Goal: Task Accomplishment & Management: Manage account settings

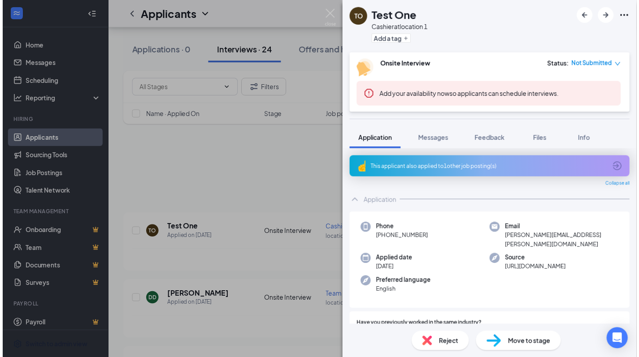
scroll to position [88, 0]
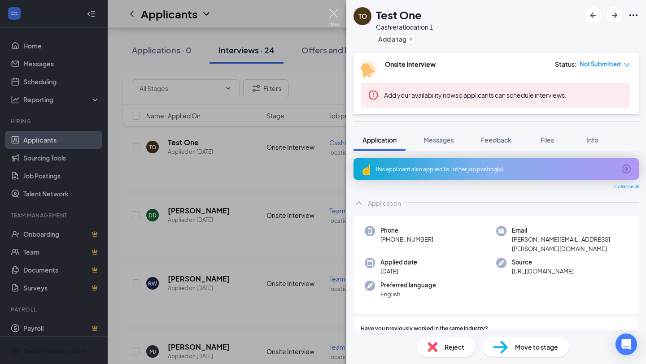
click at [337, 16] on img at bounding box center [333, 17] width 11 height 17
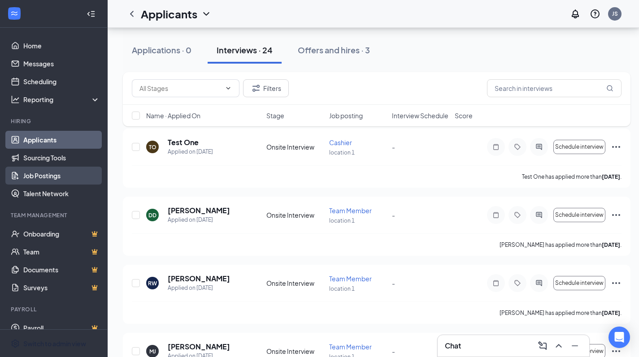
click at [70, 182] on link "Job Postings" at bounding box center [61, 176] width 77 height 18
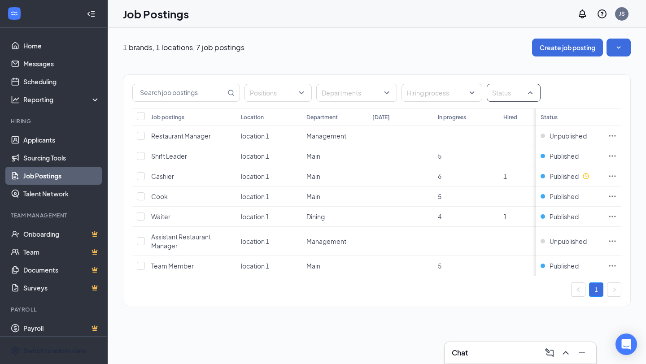
click at [526, 98] on div at bounding box center [509, 93] width 40 height 14
click at [424, 315] on div "Positions Departments Hiring process Status Job postings Location Department To…" at bounding box center [377, 185] width 508 height 259
click at [612, 136] on icon "Ellipses" at bounding box center [612, 135] width 9 height 9
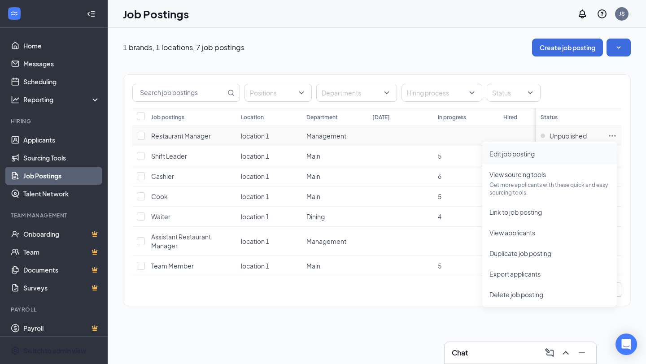
click at [539, 158] on span "Edit job posting" at bounding box center [549, 154] width 120 height 10
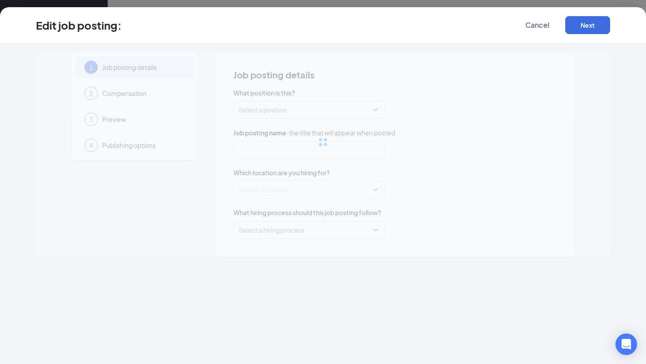
type input "Restaurant Manager"
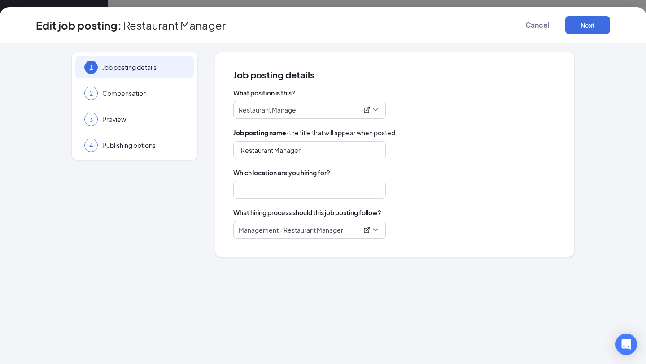
type input "location 1"
click at [122, 143] on span "Publishing options" at bounding box center [143, 145] width 82 height 9
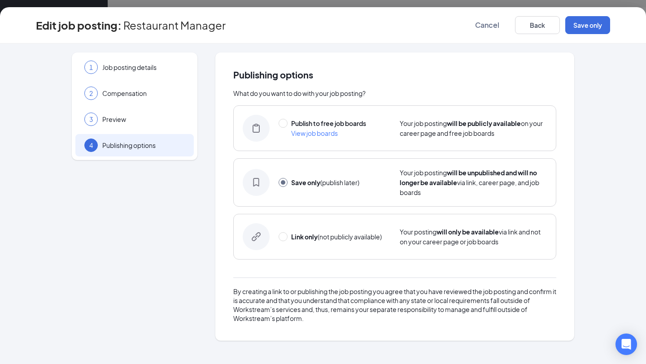
click at [319, 135] on span "View job boards" at bounding box center [314, 133] width 47 height 8
radio input "true"
radio input "false"
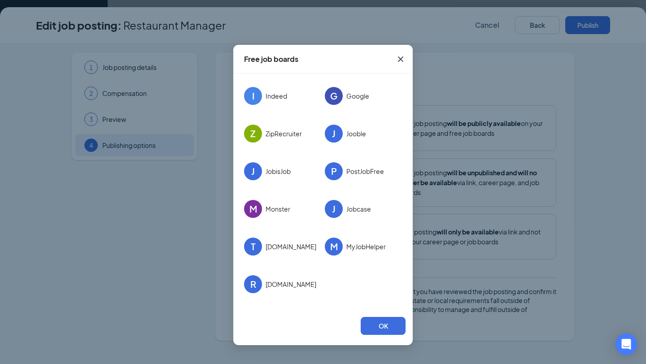
click at [398, 63] on icon "Cross" at bounding box center [400, 59] width 11 height 11
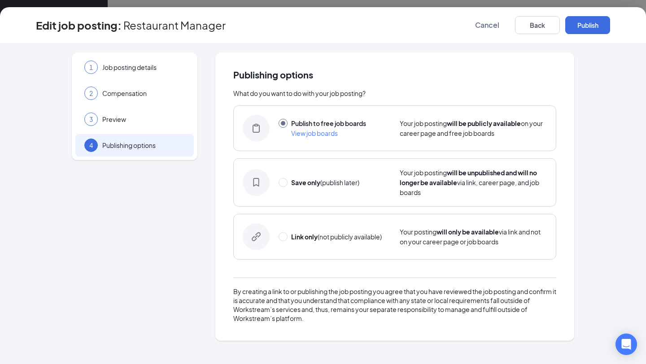
click at [287, 237] on div "Link only (not publicly available)" at bounding box center [334, 237] width 112 height 10
radio input "false"
radio input "true"
click at [524, 29] on button "Back" at bounding box center [537, 25] width 45 height 18
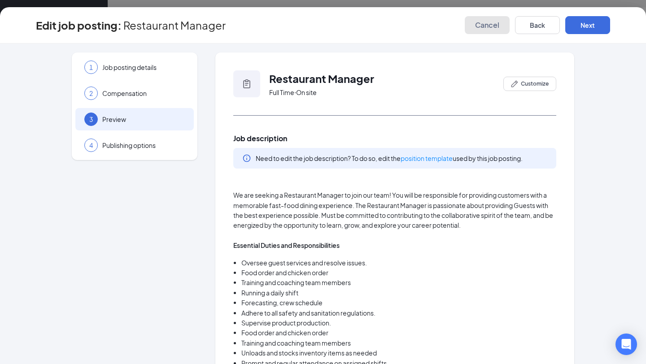
click at [488, 26] on span "Cancel" at bounding box center [487, 25] width 24 height 9
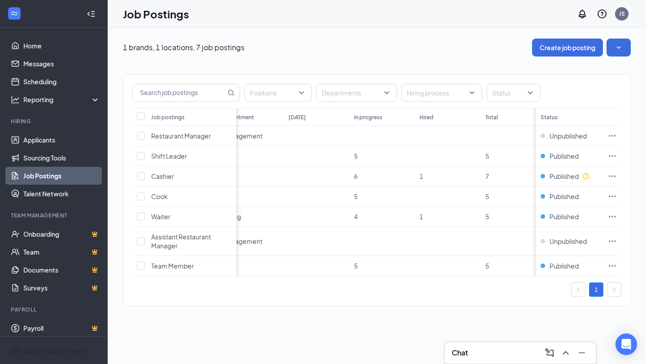
scroll to position [0, 94]
click at [71, 178] on link "Job Postings" at bounding box center [61, 176] width 77 height 18
click at [166, 306] on div "Positions Departments Hiring process Status Job postings Location Department To…" at bounding box center [377, 190] width 508 height 232
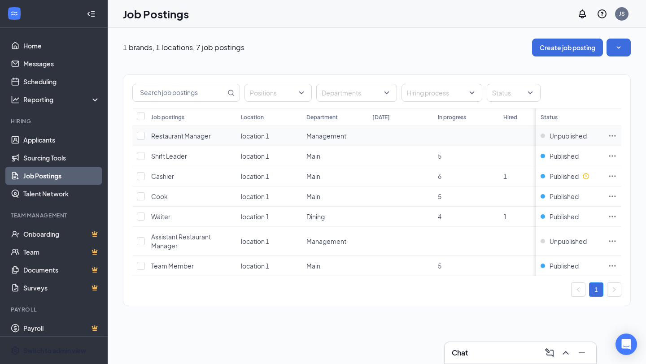
click at [611, 136] on icon "Ellipses" at bounding box center [612, 135] width 9 height 9
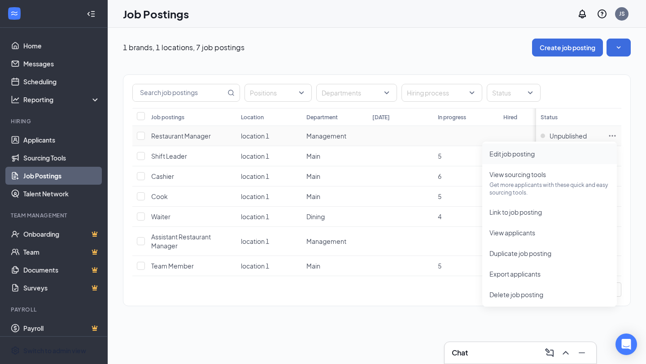
click at [562, 154] on span "Edit job posting" at bounding box center [549, 154] width 120 height 10
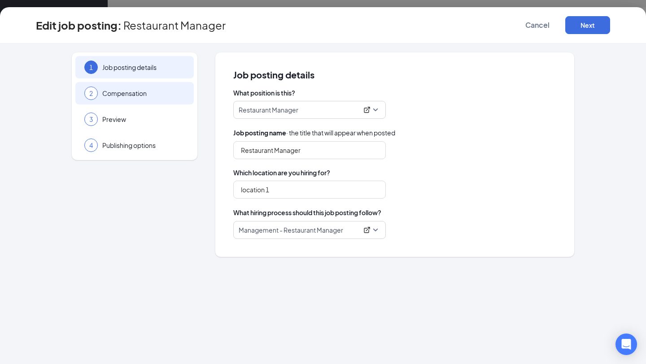
click at [152, 97] on span "Compensation" at bounding box center [143, 93] width 82 height 9
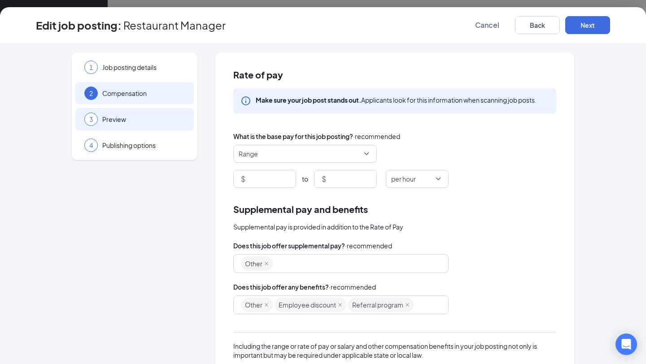
click at [114, 119] on span "Preview" at bounding box center [143, 119] width 82 height 9
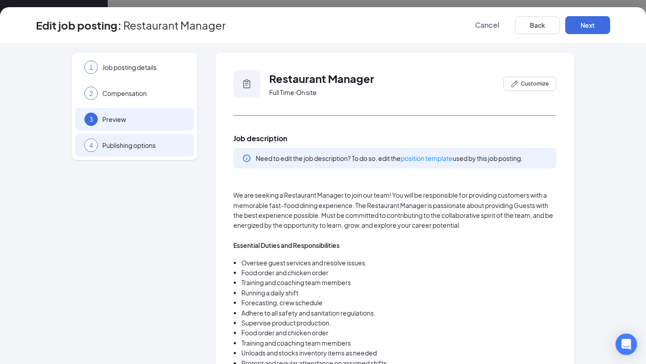
click at [137, 146] on span "Publishing options" at bounding box center [143, 145] width 82 height 9
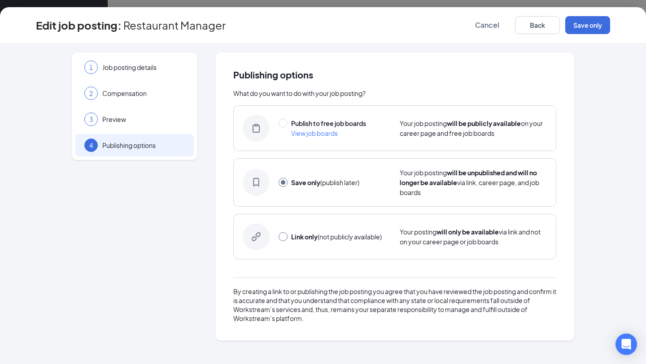
click at [283, 239] on input "radio" at bounding box center [282, 236] width 9 height 9
radio input "true"
radio input "false"
click at [594, 24] on button "Link only" at bounding box center [587, 25] width 45 height 18
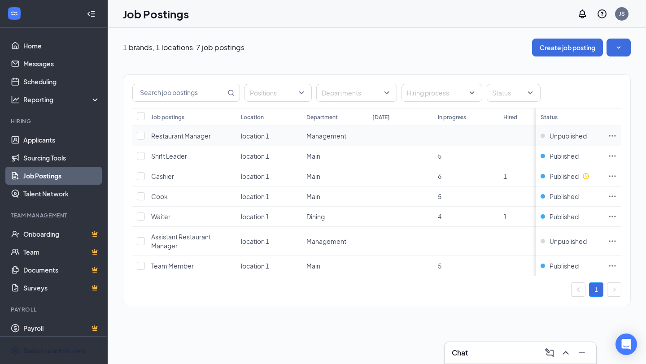
click at [614, 138] on icon "Ellipses" at bounding box center [612, 135] width 9 height 9
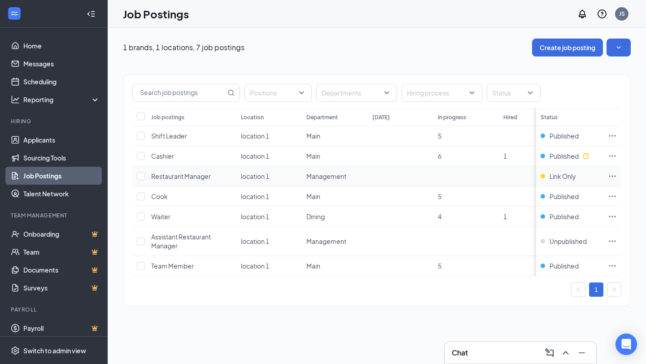
click at [610, 175] on icon "Ellipses" at bounding box center [612, 176] width 9 height 9
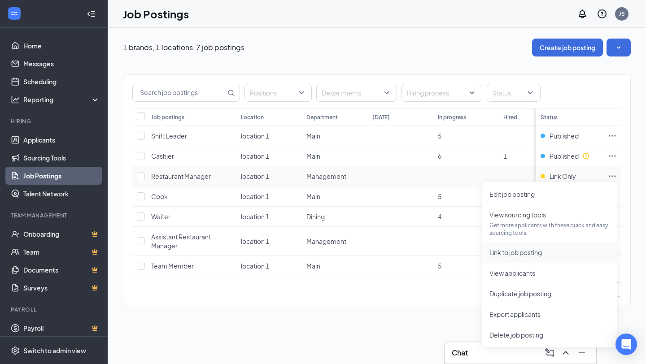
click at [551, 251] on span "Link to job posting" at bounding box center [549, 252] width 120 height 10
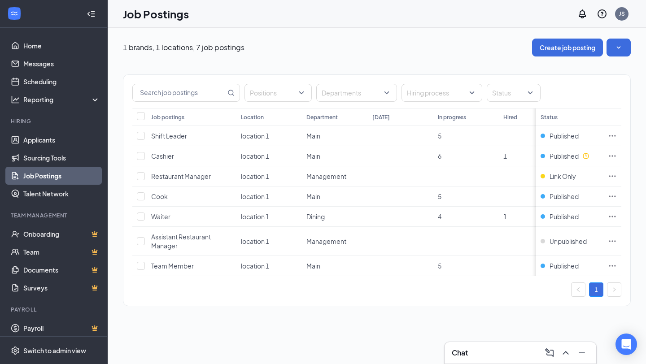
click at [57, 178] on link "Job Postings" at bounding box center [61, 176] width 77 height 18
click at [46, 175] on link "Job Postings" at bounding box center [61, 176] width 77 height 18
click at [48, 138] on link "Applicants" at bounding box center [61, 140] width 77 height 18
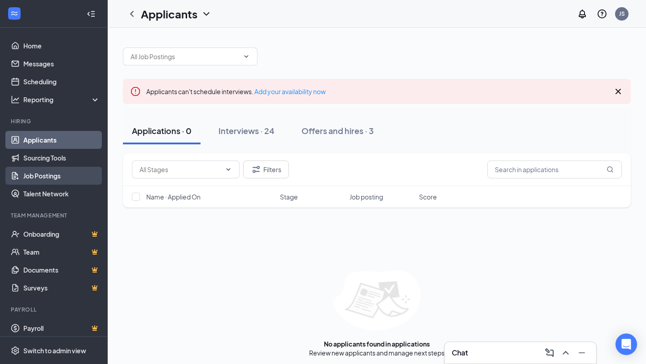
click at [51, 179] on link "Job Postings" at bounding box center [61, 176] width 77 height 18
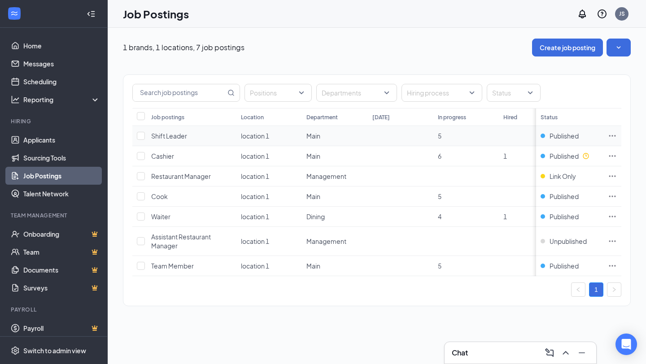
click at [615, 138] on icon "Ellipses" at bounding box center [612, 135] width 9 height 9
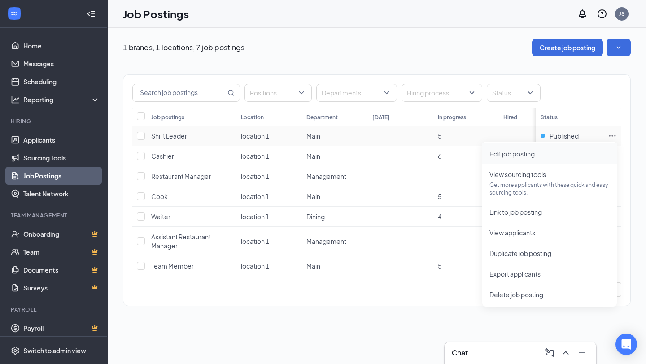
click at [512, 152] on span "Edit job posting" at bounding box center [511, 154] width 45 height 8
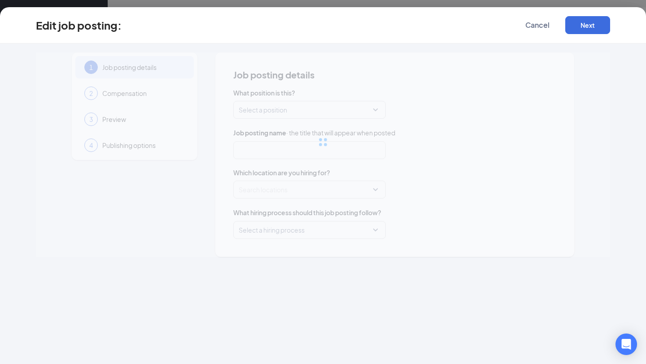
type input "Shift Leader"
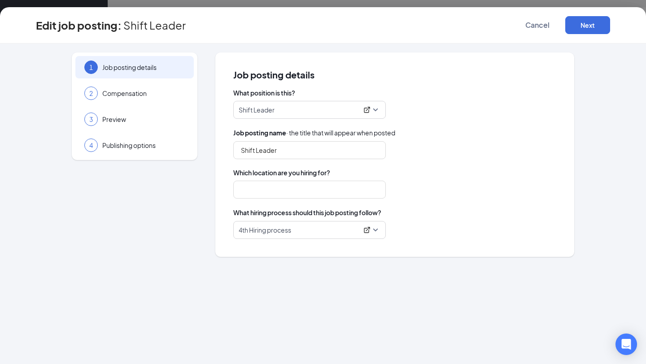
type input "location 1"
click at [120, 148] on span "Publishing options" at bounding box center [143, 145] width 82 height 9
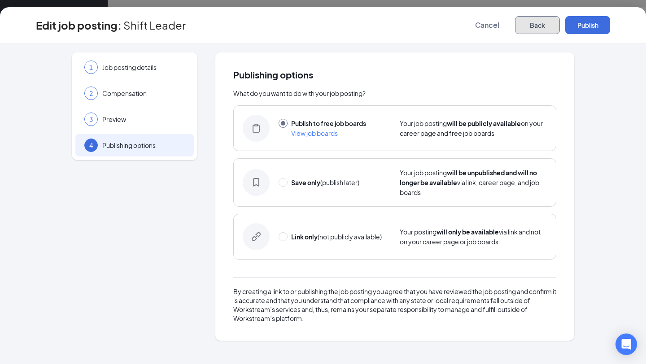
click at [540, 30] on button "Back" at bounding box center [537, 25] width 45 height 18
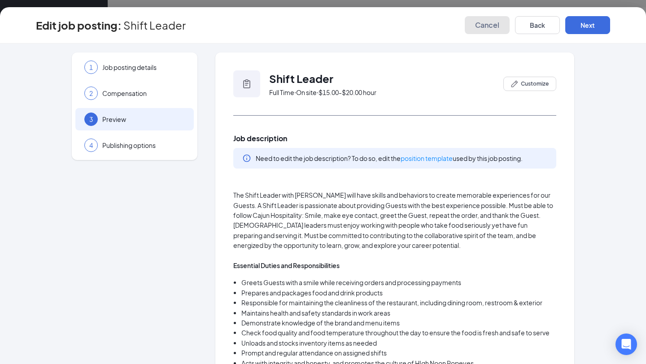
click at [498, 26] on span "Cancel" at bounding box center [487, 25] width 24 height 9
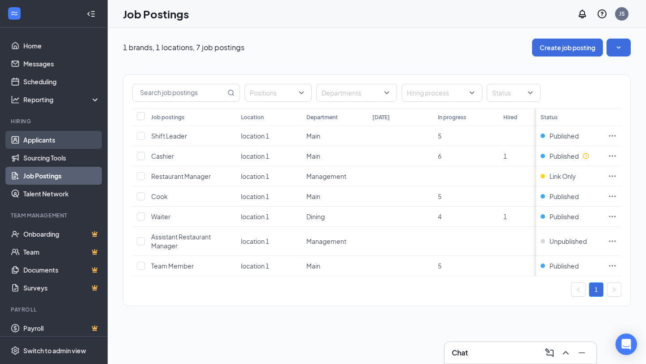
click at [34, 147] on link "Applicants" at bounding box center [61, 140] width 77 height 18
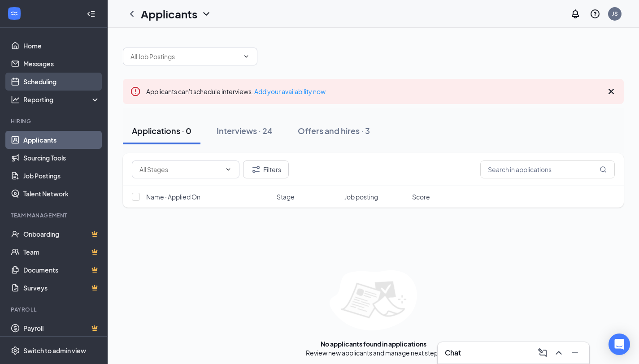
click at [48, 84] on link "Scheduling" at bounding box center [61, 82] width 77 height 18
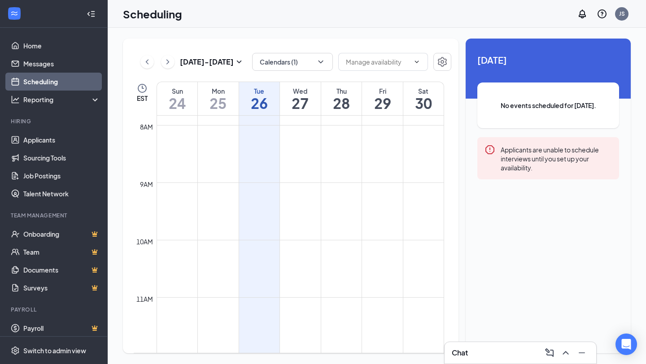
scroll to position [452, 0]
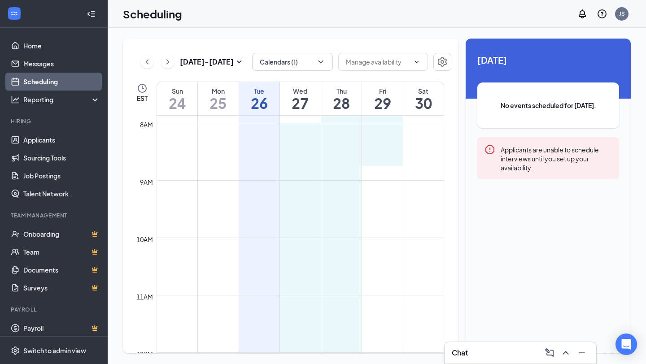
drag, startPoint x: 297, startPoint y: 131, endPoint x: 399, endPoint y: 164, distance: 106.9
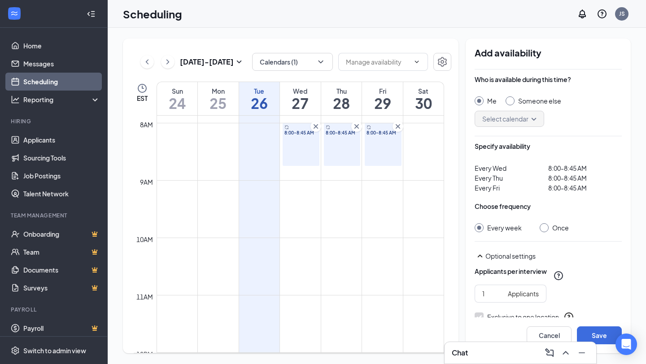
click at [512, 98] on div at bounding box center [509, 100] width 9 height 9
radio input "false"
radio input "true"
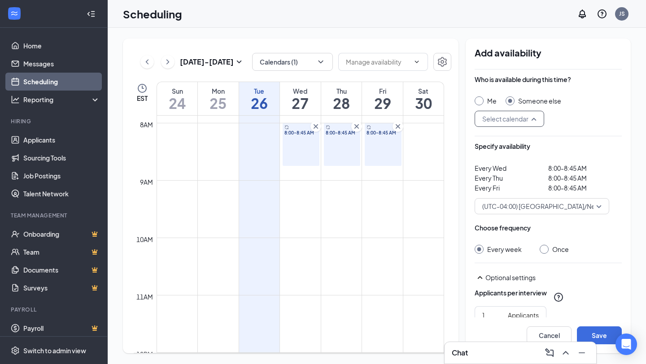
click at [505, 121] on input "search" at bounding box center [506, 118] width 52 height 15
click at [502, 144] on span "Joel Arnaldo's Calendar" at bounding box center [521, 143] width 79 height 10
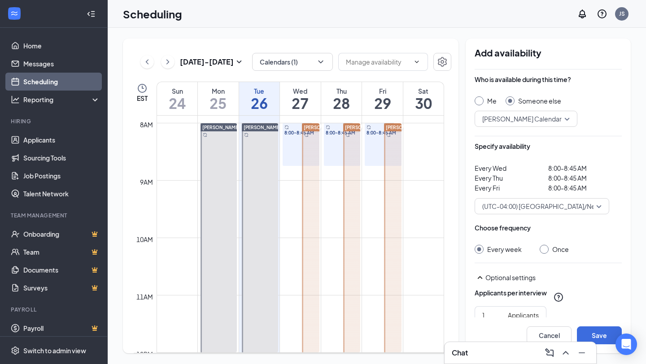
click at [599, 141] on div "Who is available during this time? Me Someone else Joel Arnaldo's Calendar 2156…" at bounding box center [547, 108] width 147 height 67
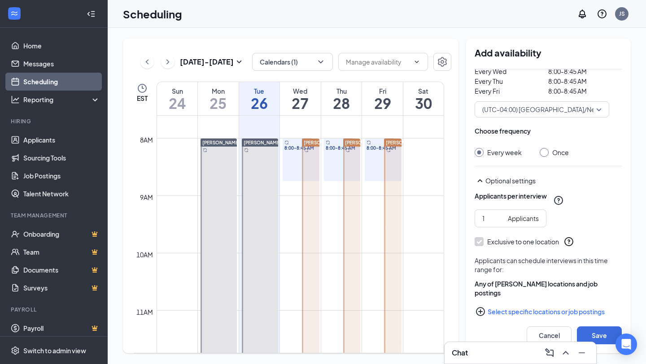
scroll to position [109, 0]
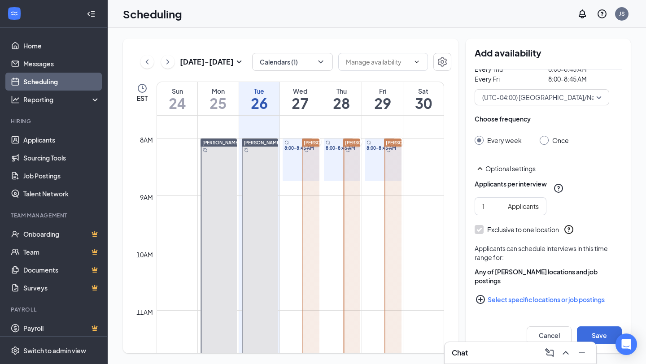
click at [518, 171] on div "Optional settings" at bounding box center [553, 168] width 136 height 9
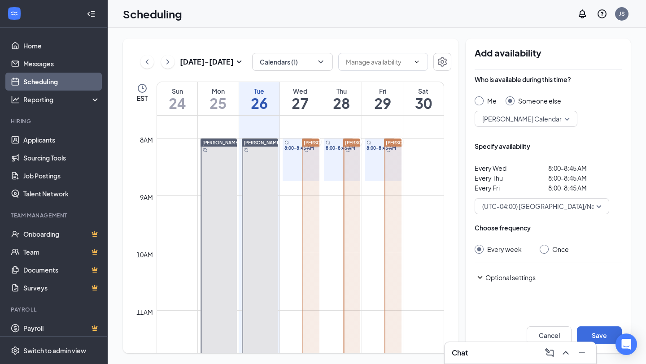
scroll to position [0, 0]
click at [504, 273] on div "Optional settings" at bounding box center [553, 277] width 136 height 9
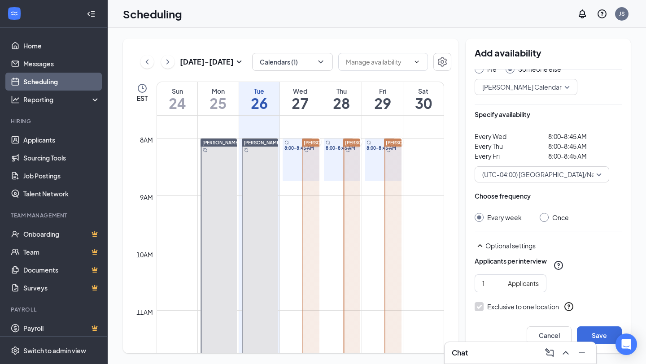
scroll to position [109, 0]
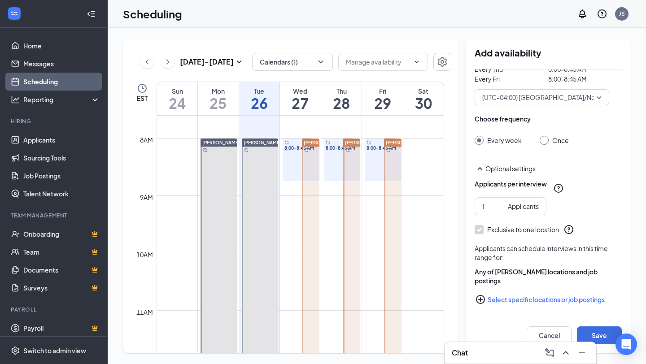
click at [510, 303] on button "Select specific locations or job postings" at bounding box center [547, 300] width 147 height 18
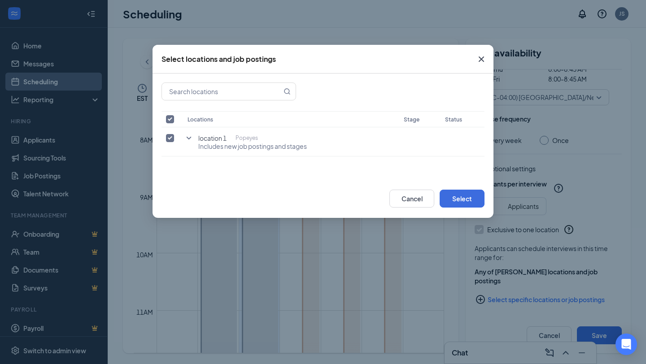
click at [169, 120] on input "checkbox" at bounding box center [170, 119] width 8 height 8
checkbox input "false"
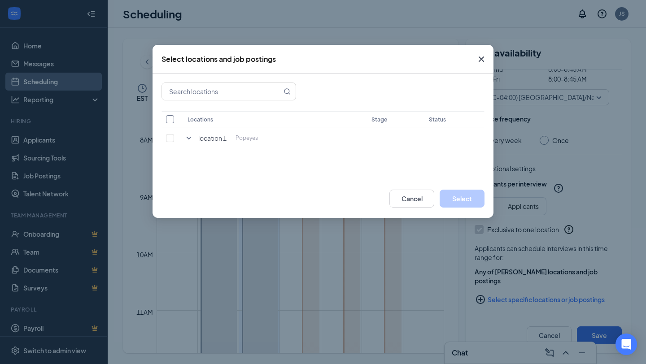
click at [169, 120] on input "checkbox" at bounding box center [170, 119] width 8 height 8
checkbox input "true"
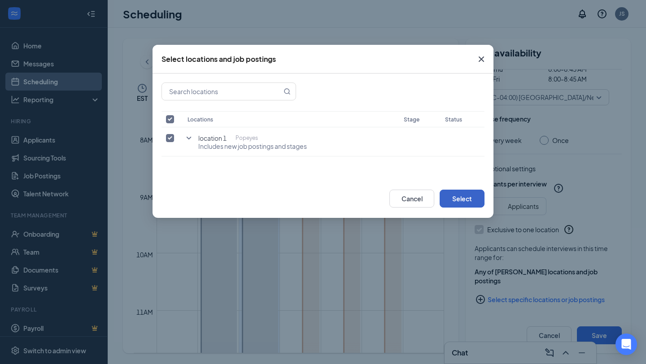
click at [480, 196] on button "Select" at bounding box center [461, 199] width 45 height 18
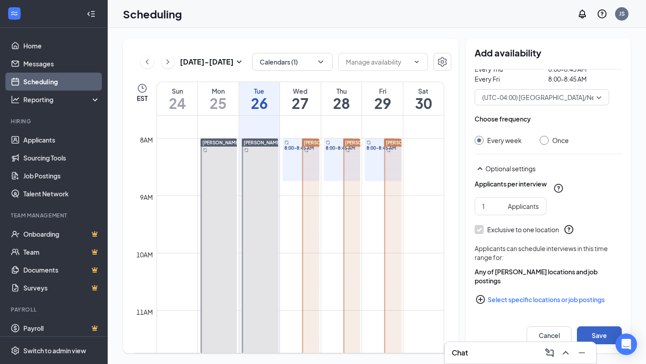
click at [606, 336] on button "Save" at bounding box center [599, 335] width 45 height 18
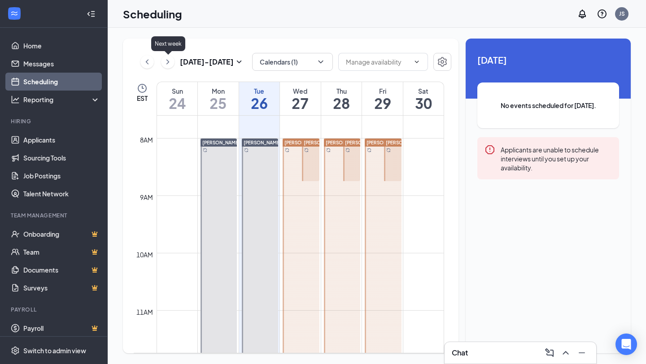
click at [165, 65] on icon "ChevronRight" at bounding box center [167, 61] width 9 height 11
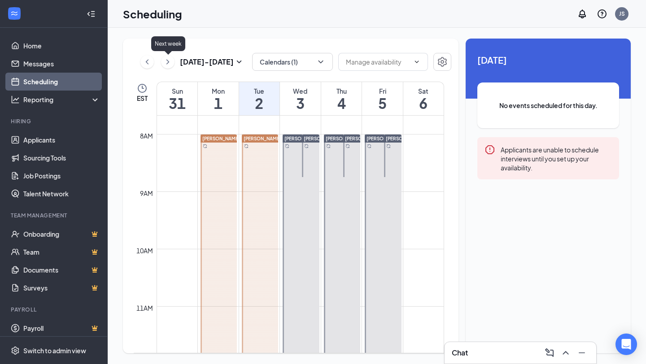
click at [166, 65] on icon "ChevronRight" at bounding box center [167, 61] width 9 height 11
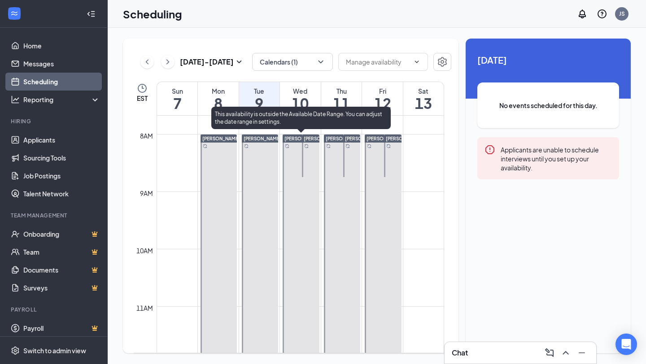
click at [295, 158] on div at bounding box center [300, 249] width 36 height 229
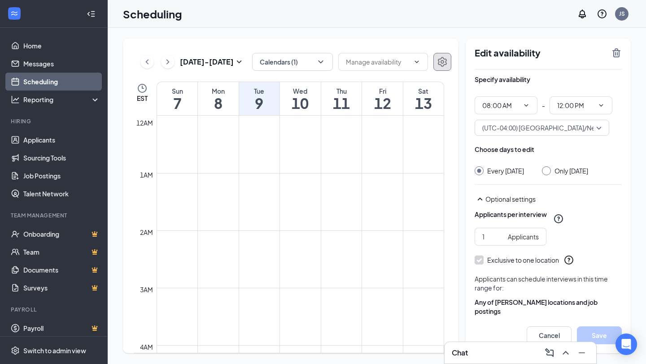
click at [443, 62] on icon "Settings" at bounding box center [442, 61] width 11 height 11
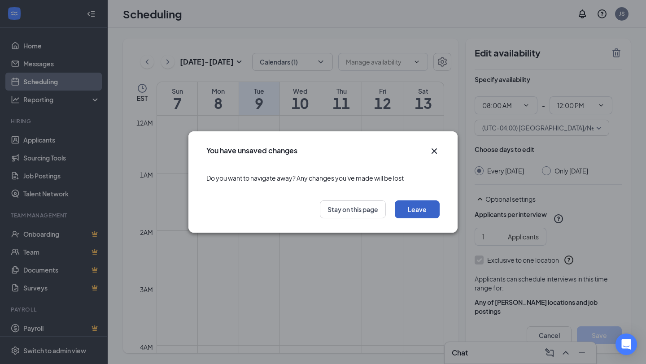
click at [416, 212] on button "Leave" at bounding box center [417, 209] width 45 height 18
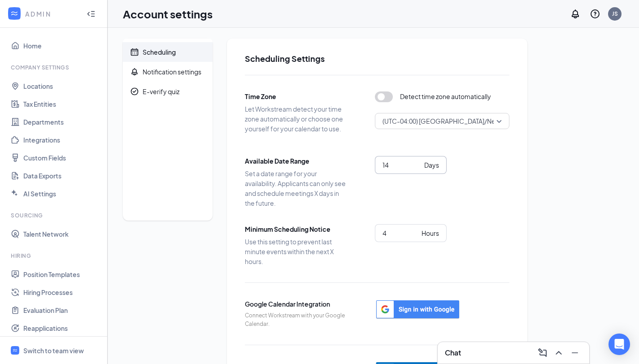
click at [394, 174] on span "14 Days" at bounding box center [411, 165] width 72 height 18
click at [392, 167] on input "14" at bounding box center [401, 165] width 38 height 10
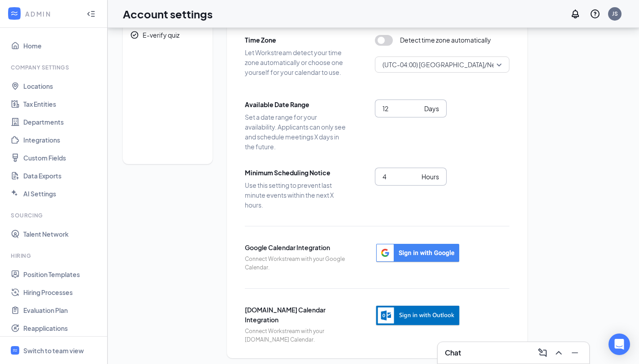
scroll to position [56, 0]
type input "12"
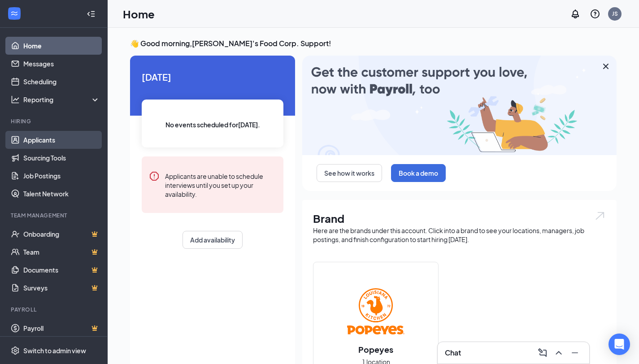
click at [48, 144] on link "Applicants" at bounding box center [61, 140] width 77 height 18
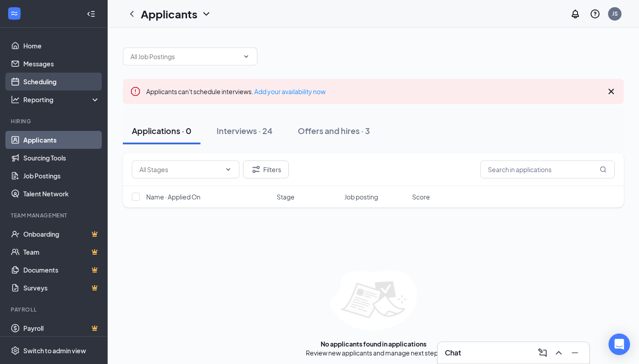
click at [31, 90] on link "Scheduling" at bounding box center [61, 82] width 77 height 18
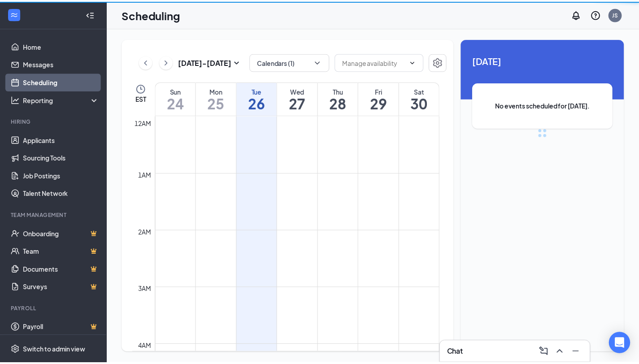
scroll to position [441, 0]
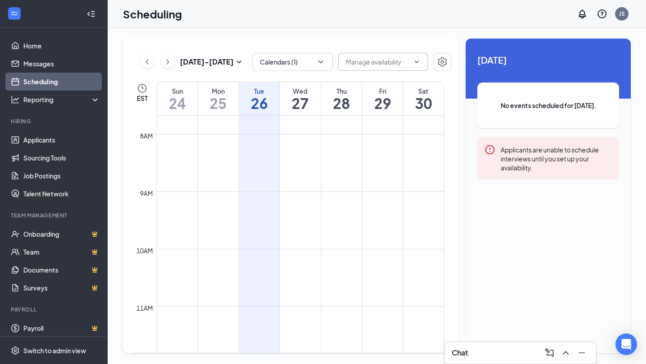
click at [396, 63] on input "text" at bounding box center [378, 62] width 64 height 10
click at [440, 62] on icon "Settings" at bounding box center [442, 61] width 11 height 11
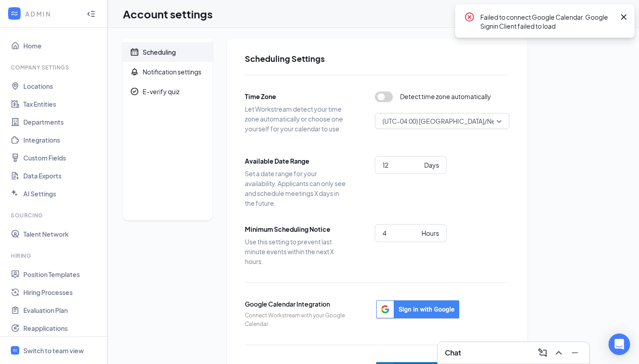
click at [621, 19] on icon "Cross" at bounding box center [623, 16] width 5 height 5
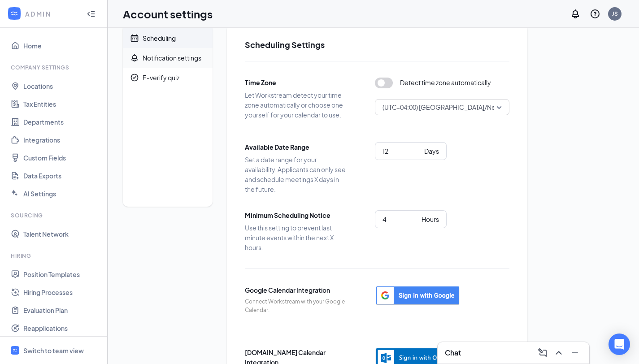
click at [180, 60] on div "Notification settings" at bounding box center [172, 57] width 59 height 9
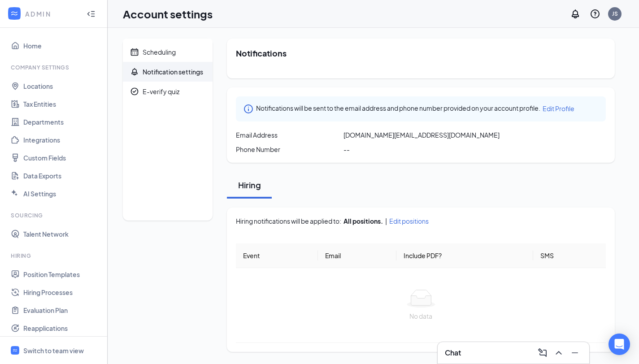
scroll to position [14, 0]
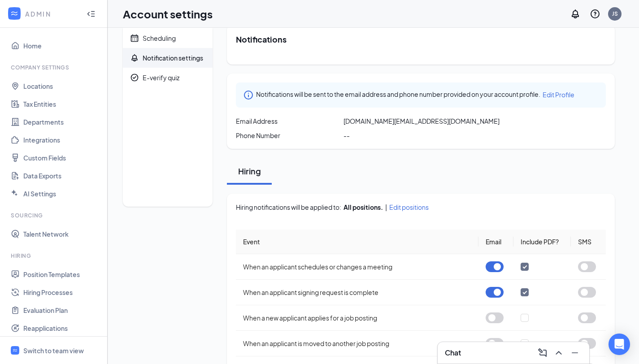
click at [181, 50] on span "Notification settings" at bounding box center [174, 58] width 63 height 20
click at [180, 44] on span "Scheduling" at bounding box center [174, 38] width 63 height 20
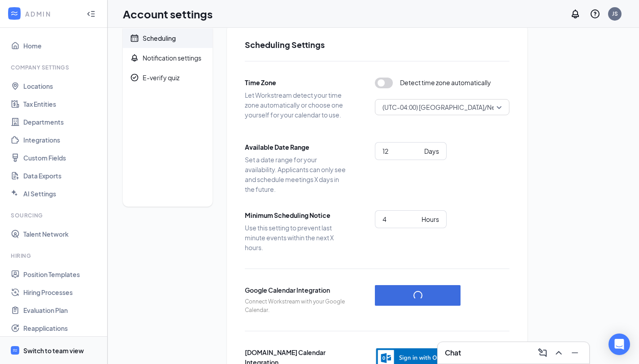
click at [41, 343] on span "Switch to team view" at bounding box center [61, 350] width 77 height 27
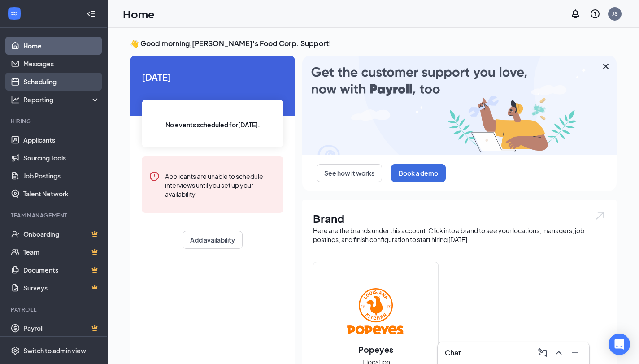
click at [60, 77] on link "Scheduling" at bounding box center [61, 82] width 77 height 18
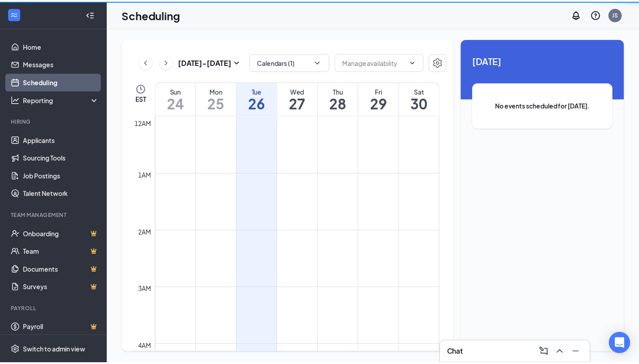
scroll to position [441, 0]
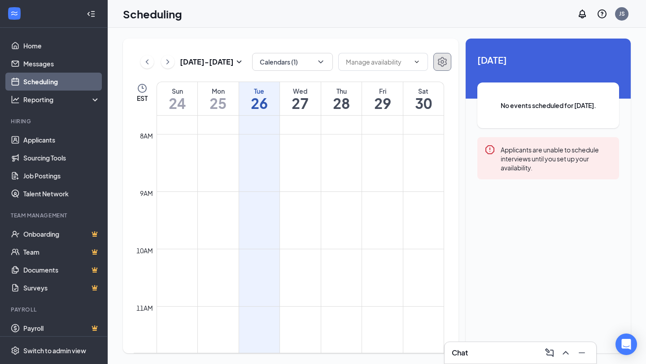
click at [439, 62] on icon "Settings" at bounding box center [442, 61] width 11 height 11
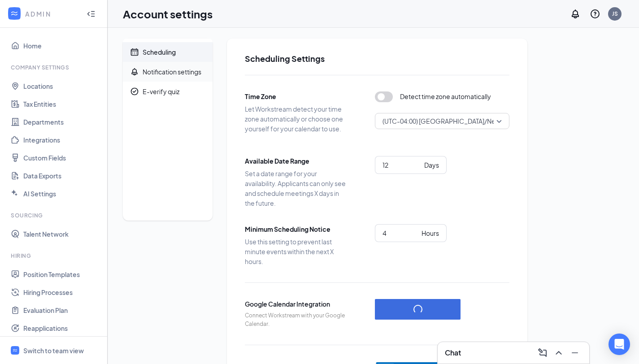
click at [186, 70] on div "Notification settings" at bounding box center [172, 71] width 59 height 9
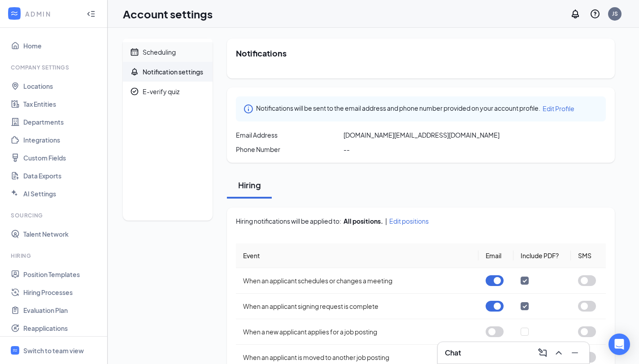
click at [181, 52] on span "Scheduling" at bounding box center [174, 52] width 63 height 20
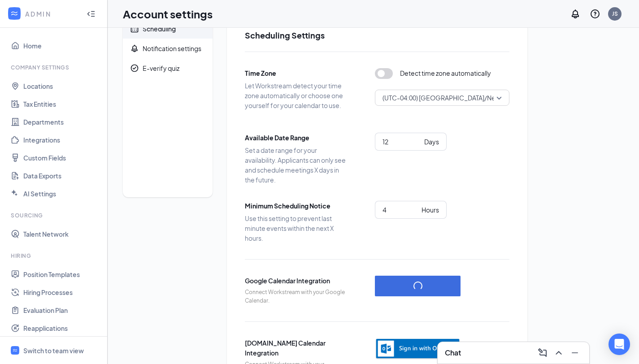
scroll to position [31, 0]
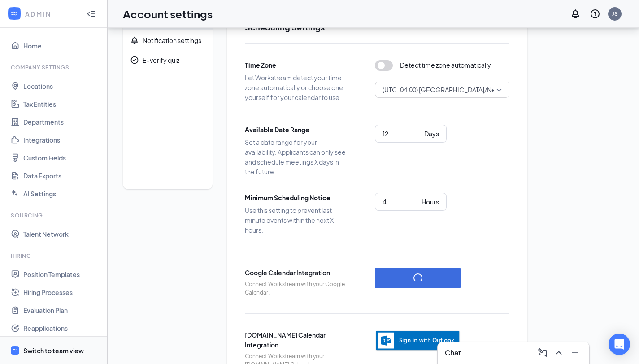
click at [84, 352] on span "Switch to team view" at bounding box center [61, 350] width 77 height 27
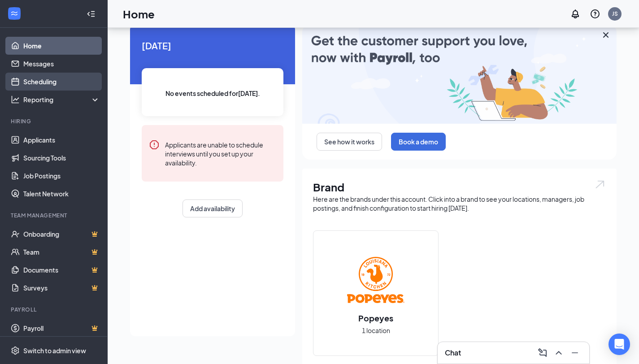
click at [52, 87] on link "Scheduling" at bounding box center [61, 82] width 77 height 18
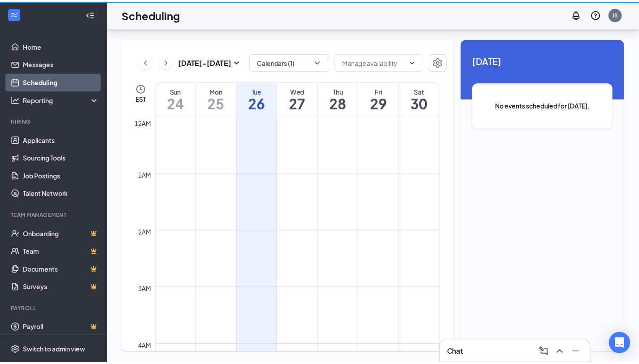
scroll to position [441, 0]
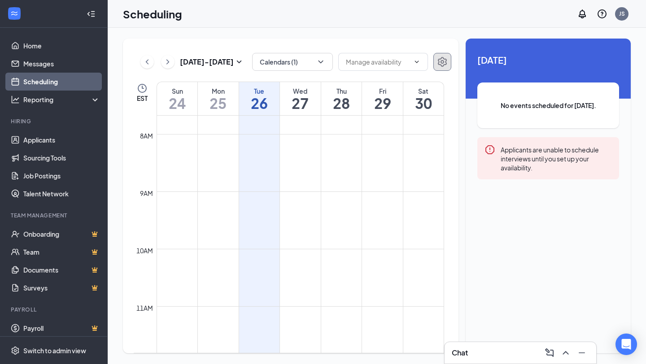
click at [442, 67] on button "button" at bounding box center [442, 62] width 18 height 18
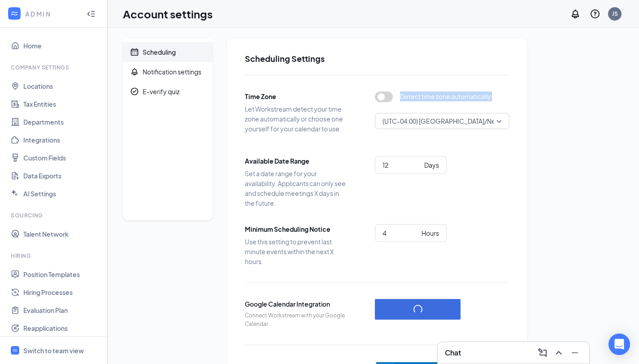
drag, startPoint x: 228, startPoint y: 144, endPoint x: 558, endPoint y: 150, distance: 329.6
click at [558, 150] on div "Scheduling Notification settings E-verify quiz Scheduling Settings Time Zone Le…" at bounding box center [373, 227] width 501 height 376
click at [529, 162] on div "Scheduling Notification settings E-verify quiz Scheduling Settings Time Zone Le…" at bounding box center [373, 227] width 501 height 376
click at [60, 347] on div "Switch to team view" at bounding box center [53, 350] width 61 height 9
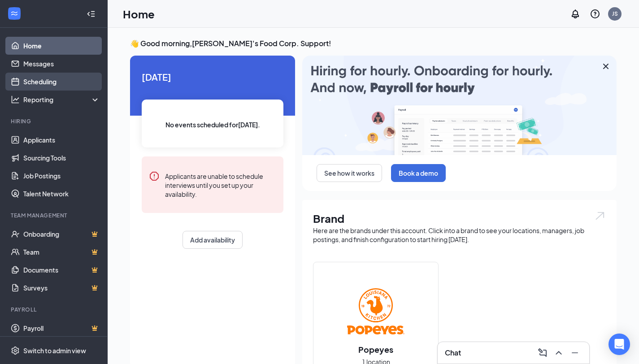
click at [49, 78] on link "Scheduling" at bounding box center [61, 82] width 77 height 18
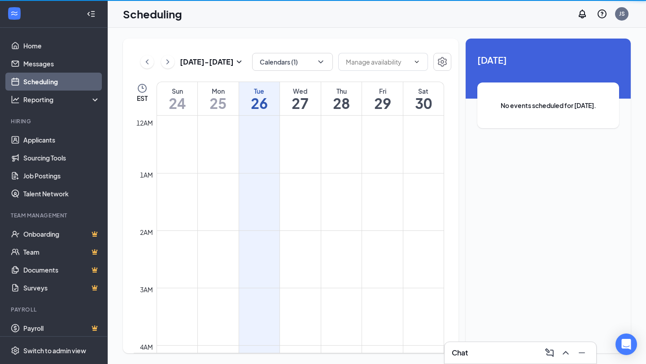
scroll to position [441, 0]
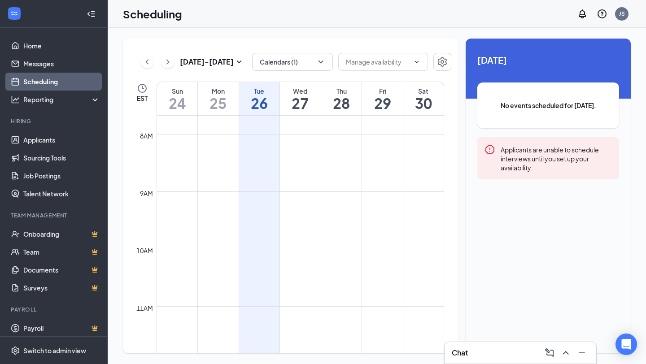
click at [54, 74] on link "Scheduling" at bounding box center [61, 82] width 77 height 18
click at [53, 81] on link "Scheduling" at bounding box center [61, 82] width 77 height 18
click at [439, 67] on icon "Settings" at bounding box center [442, 61] width 11 height 11
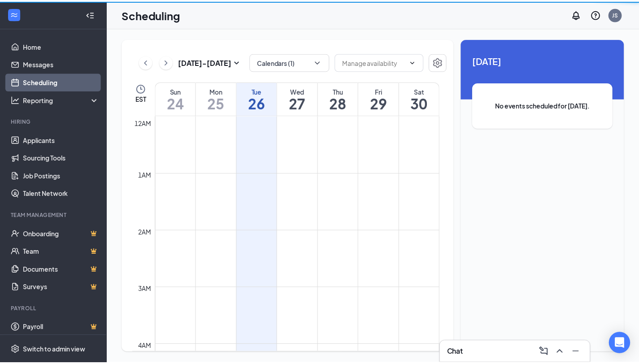
scroll to position [441, 0]
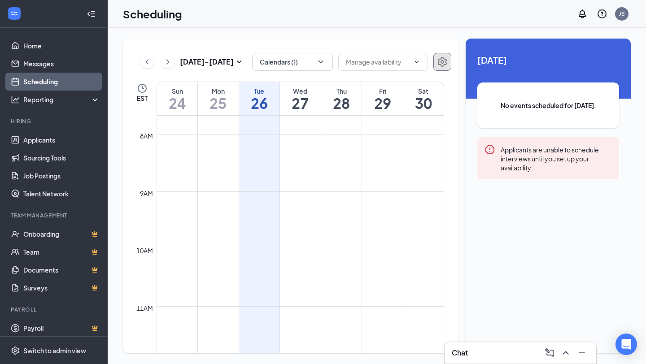
click at [447, 58] on icon "Settings" at bounding box center [442, 61] width 11 height 11
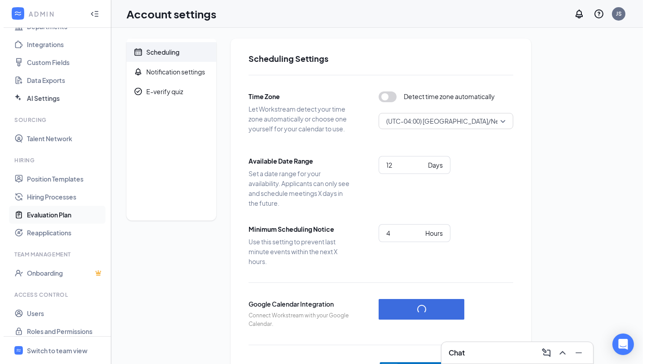
scroll to position [103, 0]
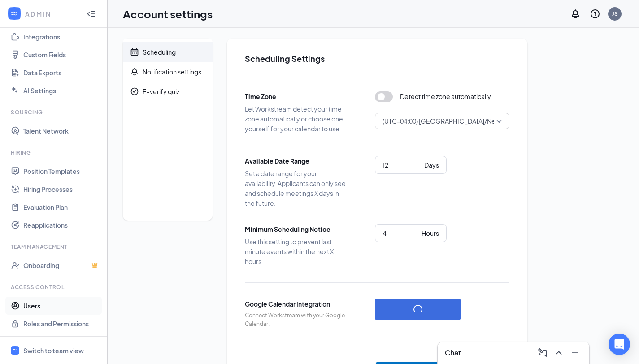
click at [49, 309] on link "Users" at bounding box center [61, 306] width 77 height 18
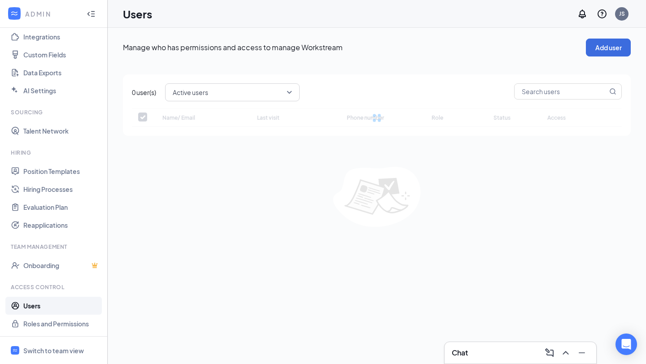
checkbox input "false"
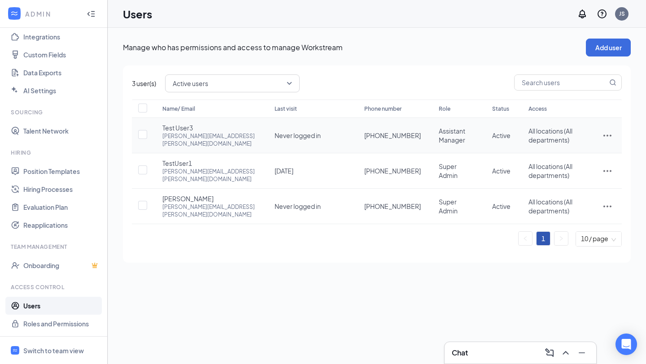
click at [613, 131] on td at bounding box center [607, 135] width 29 height 35
click at [606, 134] on icon "ActionsIcon" at bounding box center [607, 135] width 11 height 11
click at [566, 148] on span "Edit user" at bounding box center [562, 152] width 26 height 8
type input "(201) 555-5001"
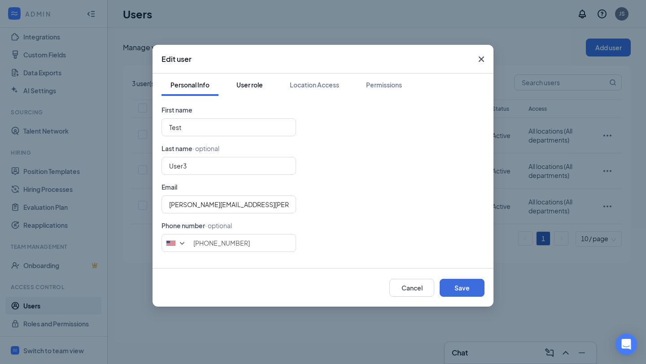
click at [248, 87] on div "User role" at bounding box center [249, 84] width 26 height 9
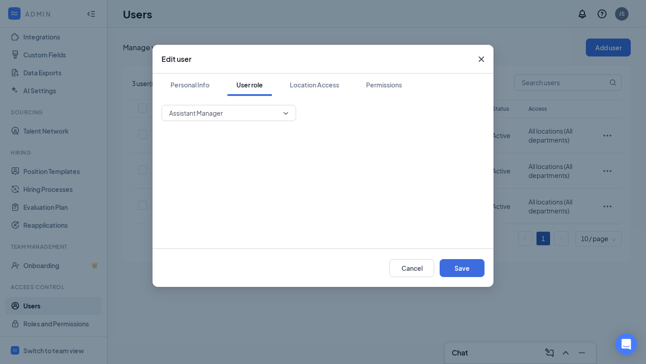
click at [241, 122] on div "Assistant Manager" at bounding box center [322, 172] width 323 height 135
click at [243, 117] on span "Assistant Manager" at bounding box center [224, 112] width 111 height 13
click at [371, 86] on div "Permissions" at bounding box center [384, 84] width 36 height 9
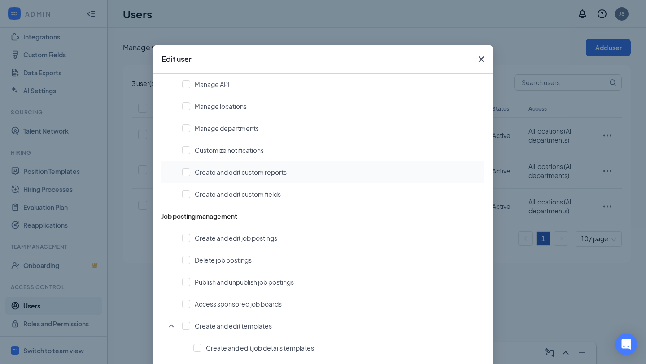
scroll to position [276, 0]
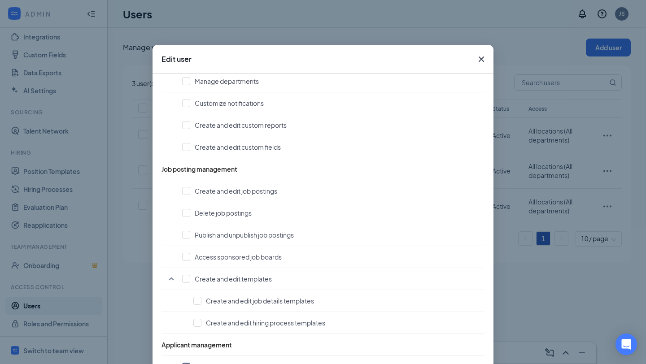
click at [477, 61] on icon "Cross" at bounding box center [481, 59] width 11 height 11
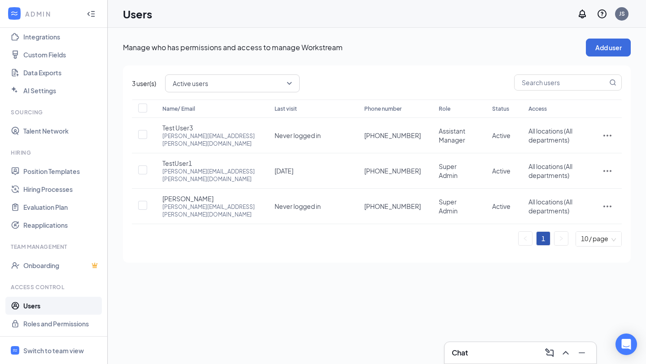
click at [402, 293] on div "Manage who has permissions and access to manage Workstream Add user 3 user(s) A…" at bounding box center [377, 196] width 538 height 336
click at [602, 134] on icon "ActionsIcon" at bounding box center [607, 135] width 11 height 11
click at [325, 283] on div "Manage who has permissions and access to manage Workstream Add user 3 user(s) A…" at bounding box center [377, 196] width 538 height 336
click at [50, 326] on link "Roles and Permissions" at bounding box center [61, 324] width 77 height 18
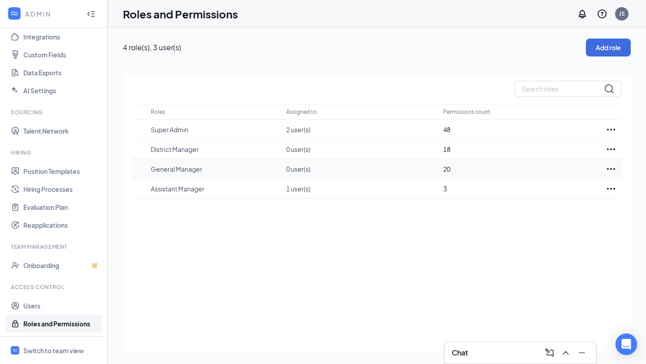
click at [612, 169] on icon "Ellipses" at bounding box center [610, 169] width 11 height 11
click at [550, 203] on div "Edit" at bounding box center [571, 196] width 90 height 20
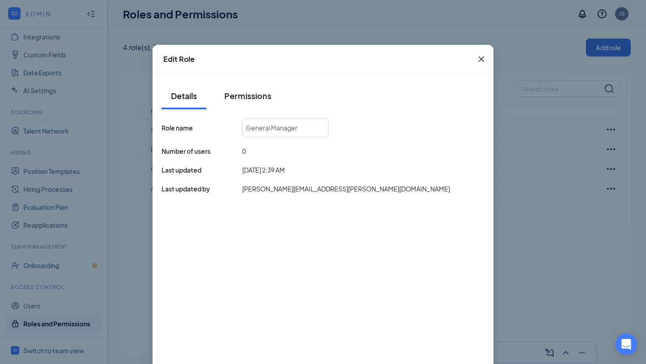
click at [243, 95] on div "Permissions" at bounding box center [247, 95] width 47 height 11
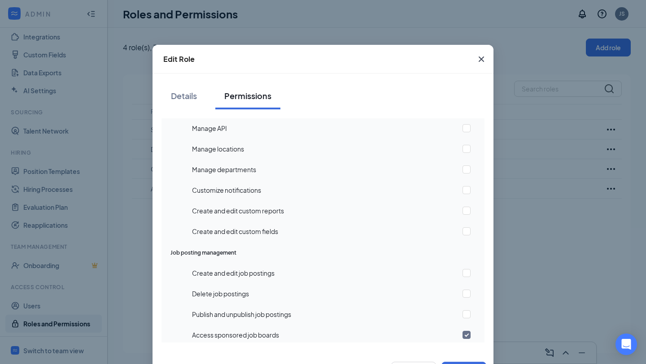
scroll to position [191, 0]
click at [462, 275] on input "checkbox" at bounding box center [466, 273] width 8 height 8
checkbox input "true"
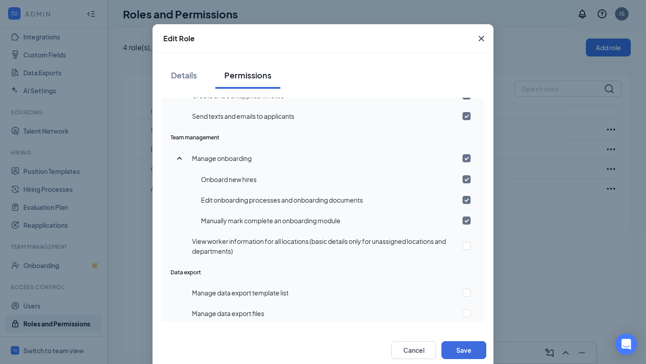
scroll to position [37, 0]
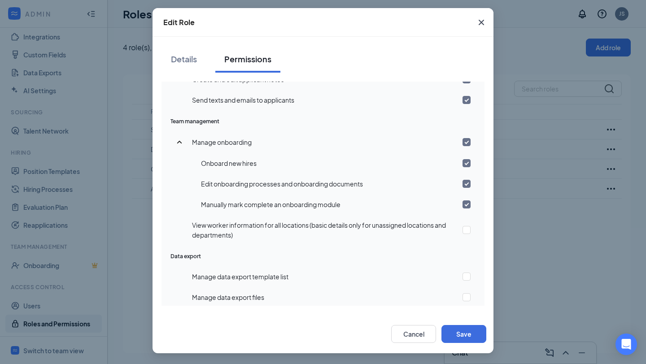
click at [482, 24] on icon "Cross" at bounding box center [481, 22] width 11 height 11
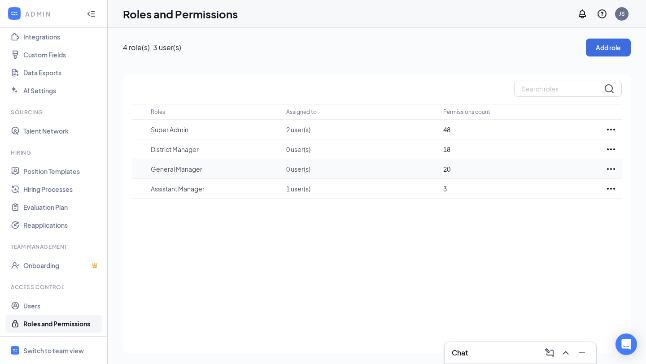
click at [612, 169] on icon "Ellipses" at bounding box center [610, 169] width 11 height 11
click at [563, 199] on p "Edit" at bounding box center [570, 195] width 75 height 9
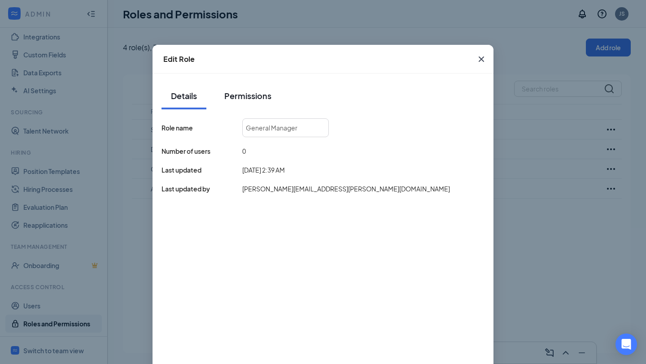
click at [237, 95] on div "Permissions" at bounding box center [247, 95] width 47 height 11
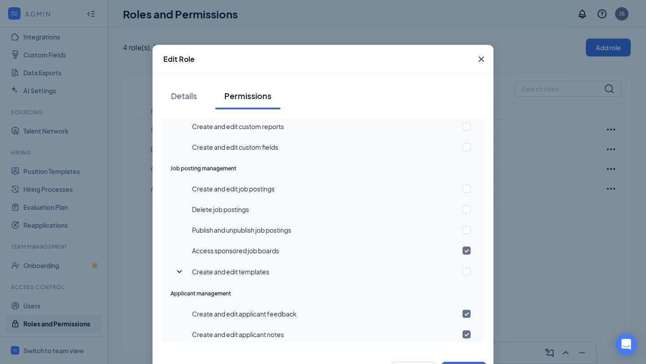
scroll to position [277, 0]
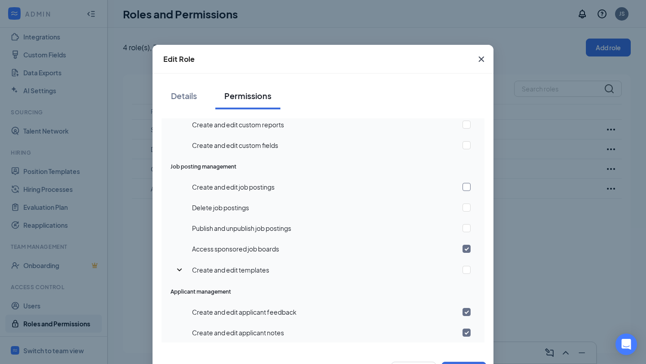
click at [462, 187] on input "checkbox" at bounding box center [466, 187] width 8 height 8
checkbox input "true"
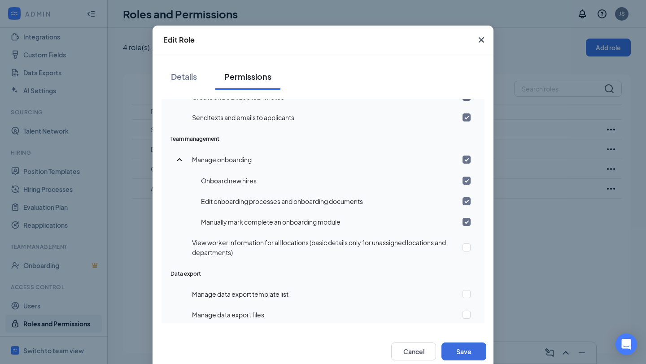
scroll to position [37, 0]
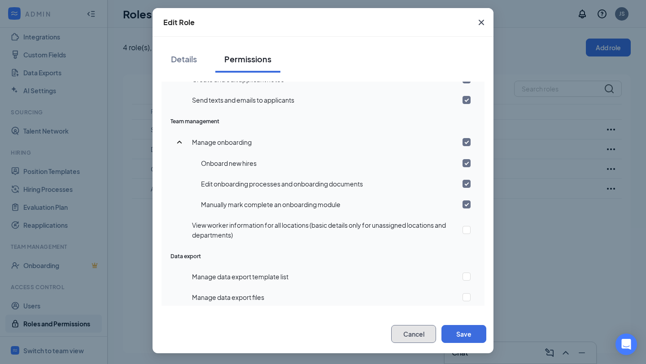
click at [400, 337] on button "Cancel" at bounding box center [413, 334] width 45 height 18
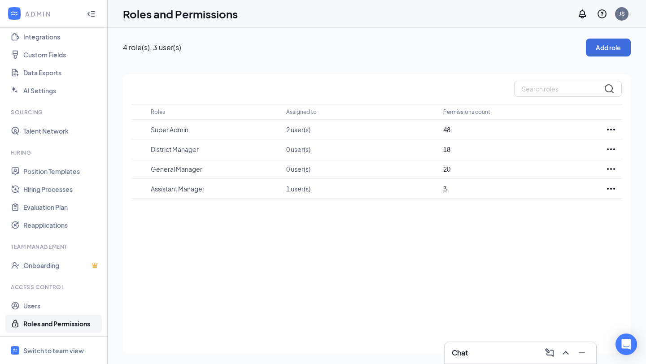
click at [61, 321] on link "Roles and Permissions" at bounding box center [61, 324] width 77 height 18
click at [610, 170] on icon "Ellipses" at bounding box center [610, 169] width 11 height 11
click at [551, 187] on div "Edit" at bounding box center [571, 196] width 90 height 20
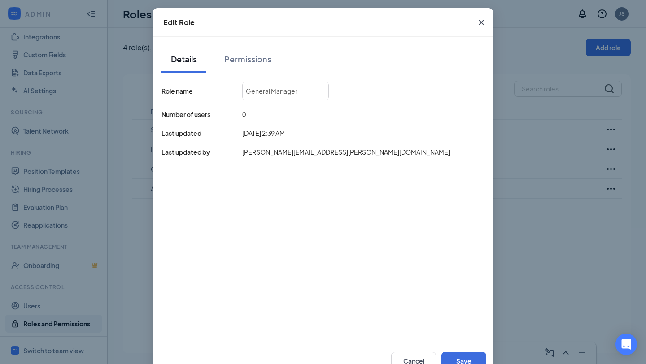
scroll to position [0, 0]
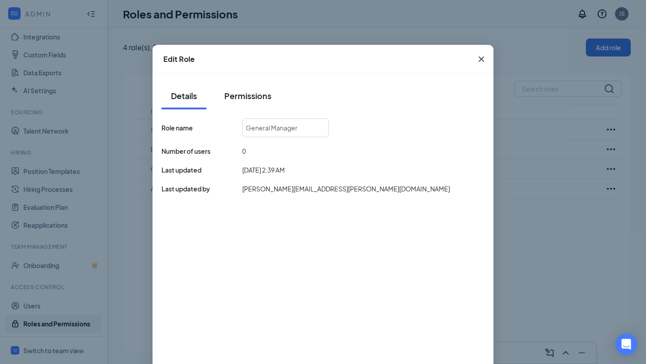
click at [249, 97] on div "Permissions" at bounding box center [247, 95] width 47 height 11
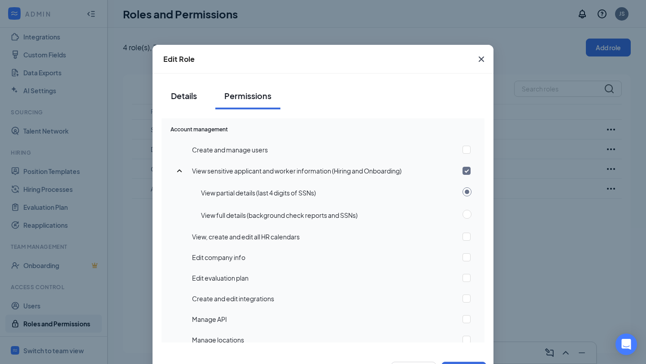
click at [197, 91] on button "Details" at bounding box center [183, 95] width 45 height 27
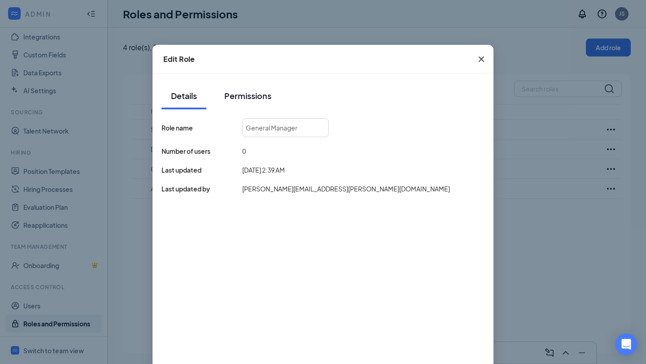
click at [248, 92] on div "Permissions" at bounding box center [247, 95] width 47 height 11
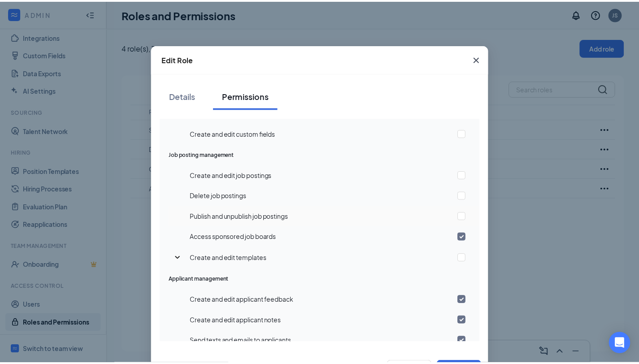
scroll to position [290, 0]
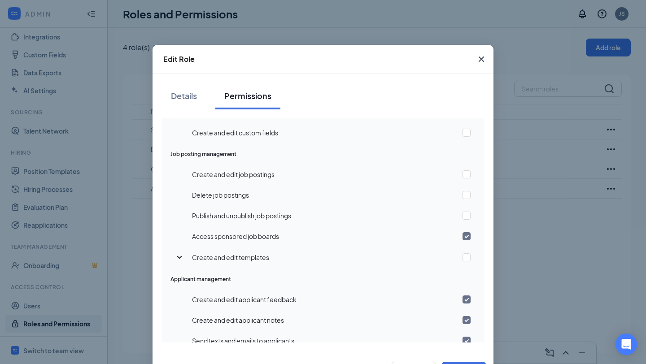
click at [479, 61] on icon "Cross" at bounding box center [480, 58] width 5 height 5
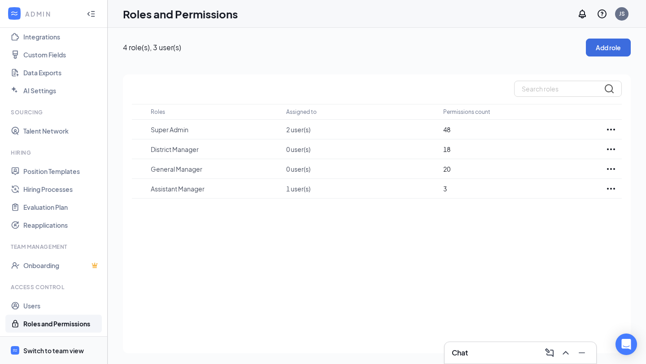
click at [35, 349] on div "Switch to team view" at bounding box center [53, 350] width 61 height 9
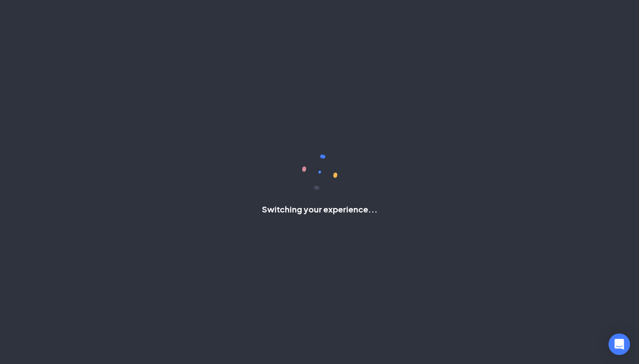
scroll to position [4, 0]
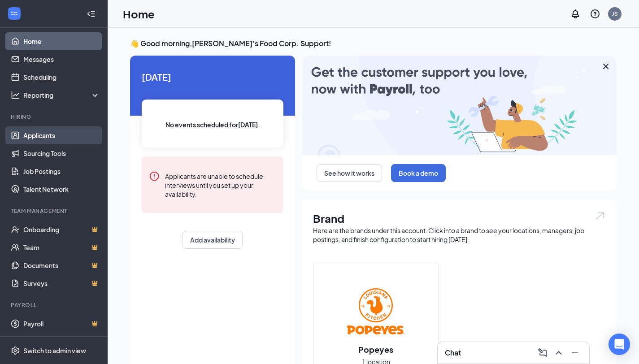
click at [29, 135] on link "Applicants" at bounding box center [61, 135] width 77 height 18
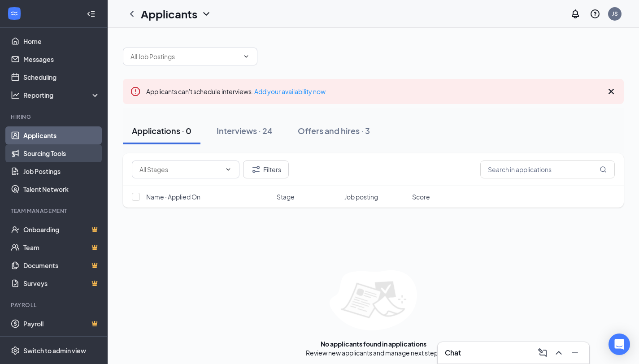
click at [48, 158] on link "Sourcing Tools" at bounding box center [61, 153] width 77 height 18
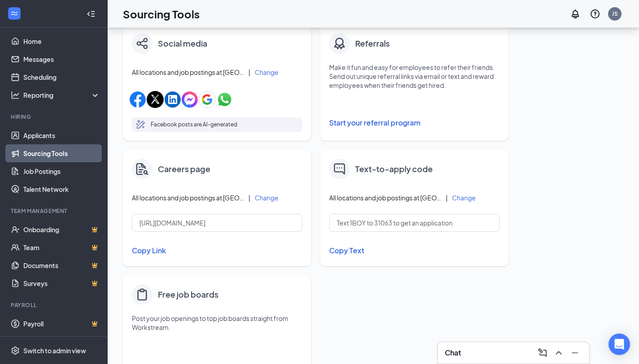
scroll to position [336, 0]
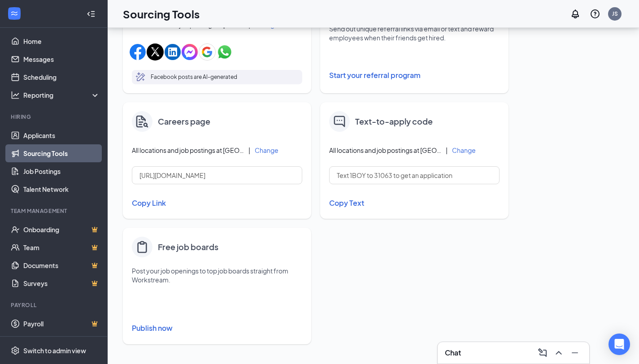
click at [166, 329] on button "Publish now" at bounding box center [217, 328] width 170 height 14
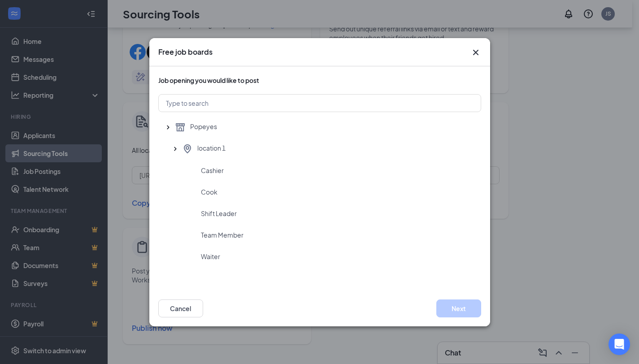
click at [476, 52] on icon "Cross" at bounding box center [475, 51] width 5 height 5
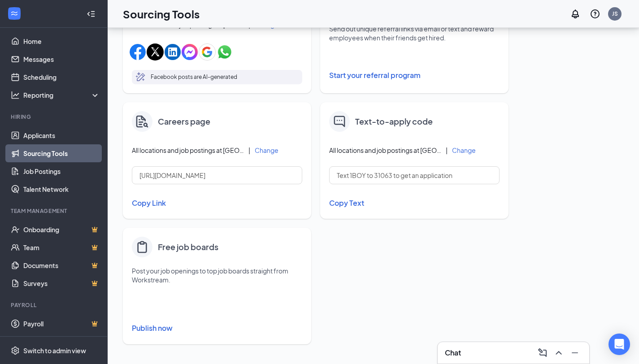
click at [156, 326] on button "Publish now" at bounding box center [217, 328] width 170 height 14
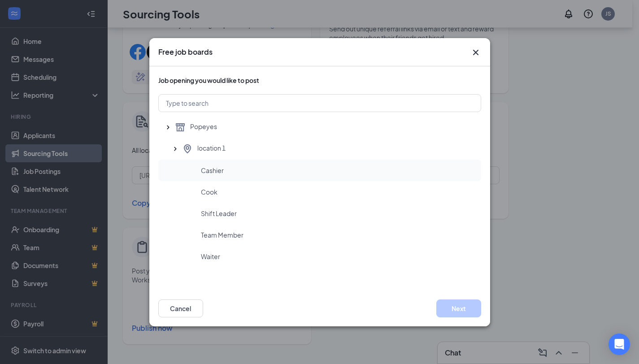
click at [227, 170] on div "Cashier" at bounding box center [337, 170] width 273 height 9
click at [185, 305] on button "Cancel" at bounding box center [180, 309] width 45 height 18
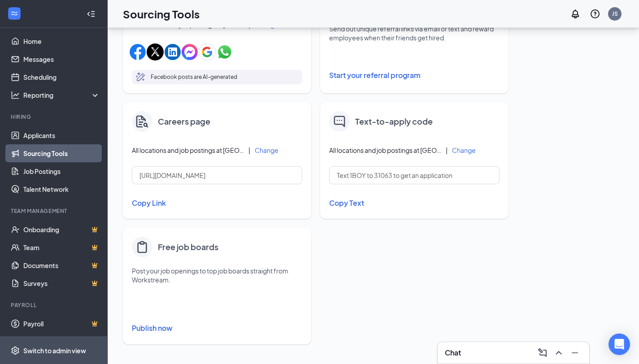
click at [58, 351] on div "Switch to admin view" at bounding box center [54, 350] width 63 height 9
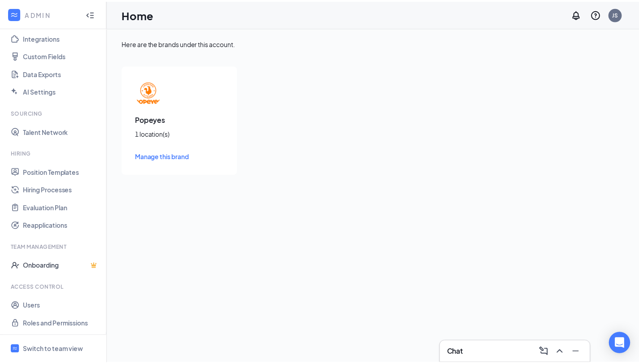
scroll to position [103, 0]
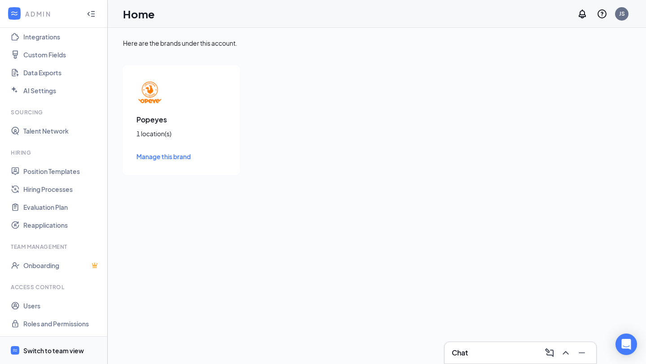
click at [74, 344] on span "Switch to team view" at bounding box center [61, 350] width 77 height 27
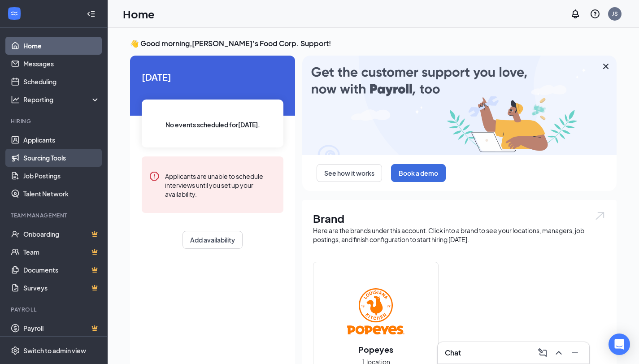
click at [39, 161] on link "Sourcing Tools" at bounding box center [61, 158] width 77 height 18
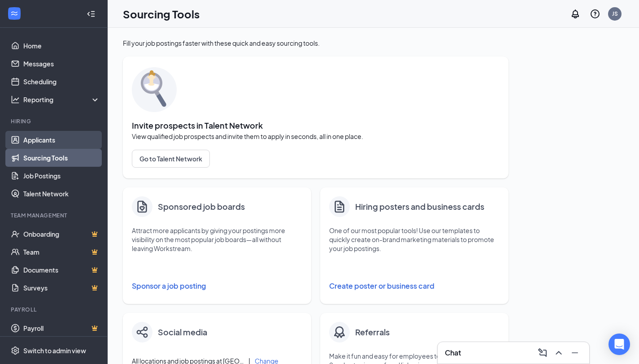
click at [55, 133] on link "Applicants" at bounding box center [61, 140] width 77 height 18
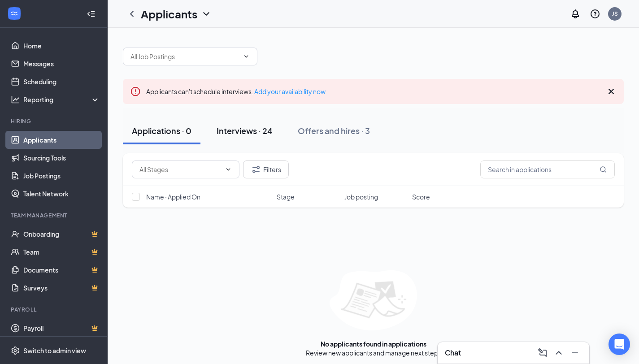
click at [269, 137] on button "Interviews · 24" at bounding box center [245, 130] width 74 height 27
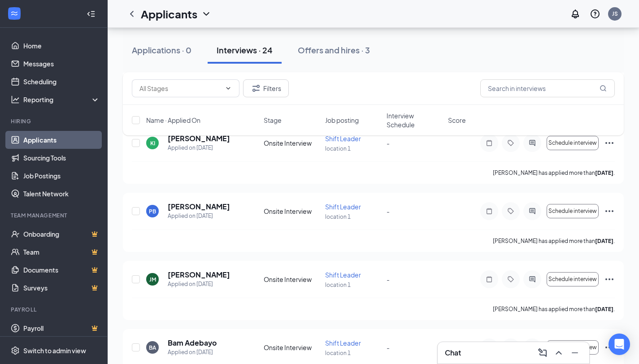
scroll to position [513, 0]
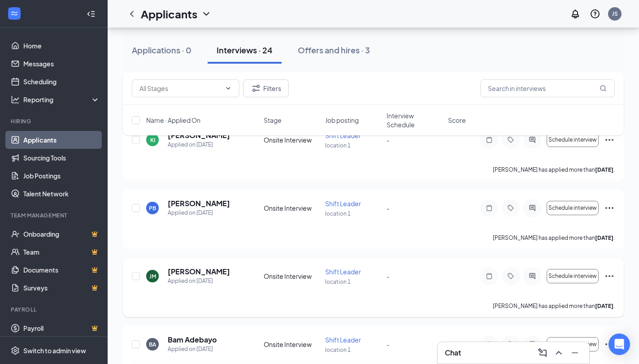
click at [608, 276] on icon "Ellipses" at bounding box center [609, 276] width 8 height 2
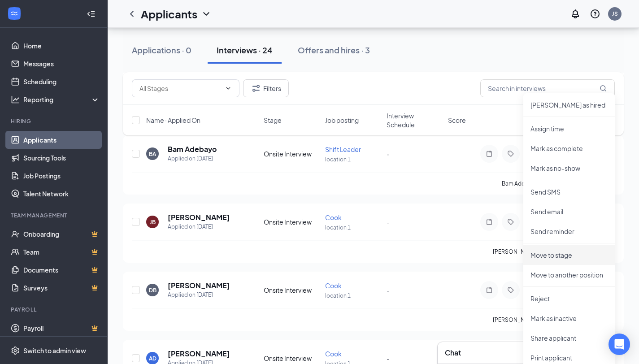
scroll to position [705, 0]
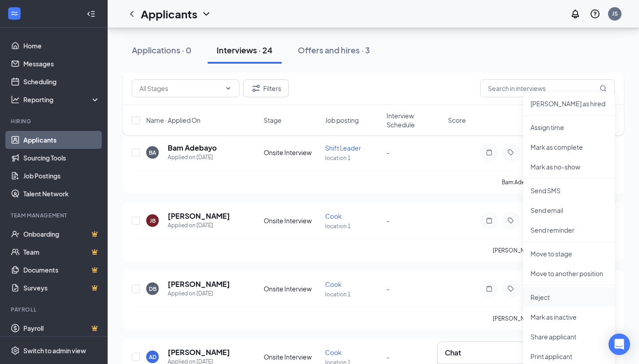
click at [557, 301] on li "Reject" at bounding box center [568, 297] width 91 height 20
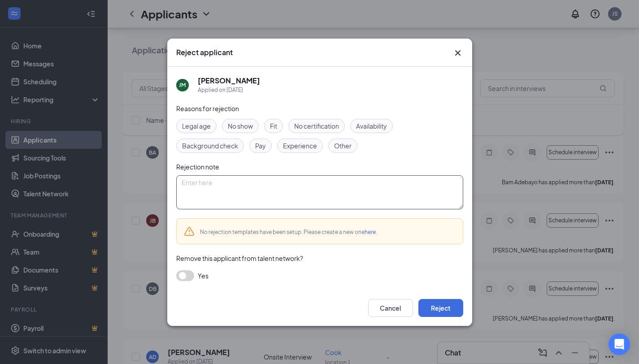
click at [276, 185] on textarea at bounding box center [319, 192] width 287 height 34
click at [239, 126] on span "No show" at bounding box center [240, 126] width 25 height 10
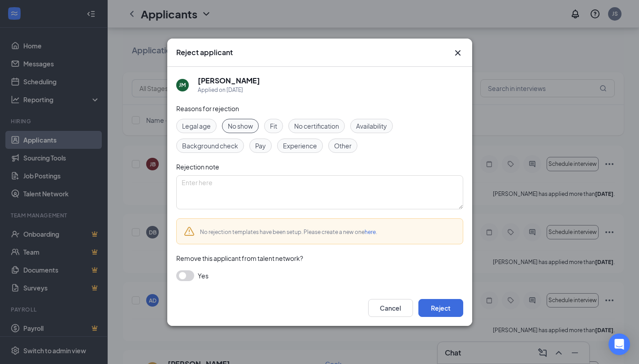
scroll to position [775, 0]
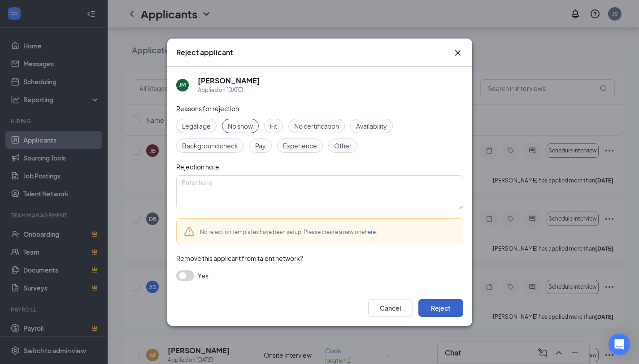
click at [440, 307] on button "Reject" at bounding box center [440, 308] width 45 height 18
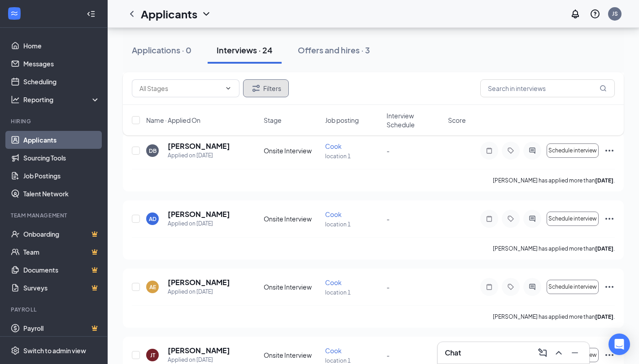
click at [266, 87] on button "Filters" at bounding box center [266, 88] width 46 height 18
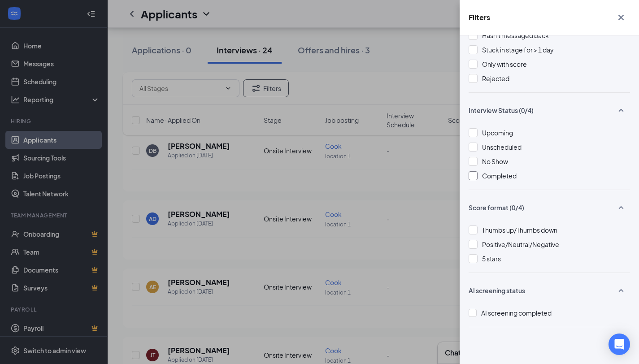
scroll to position [0, 0]
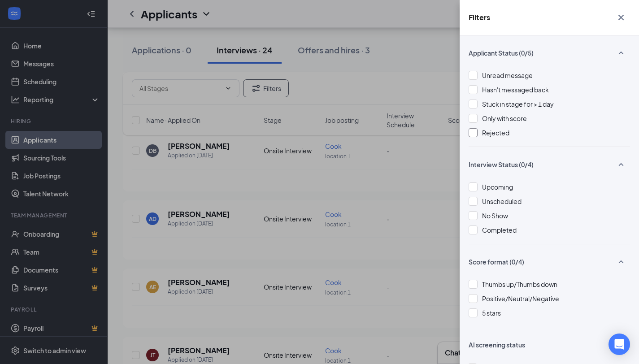
click at [469, 132] on div at bounding box center [473, 132] width 9 height 9
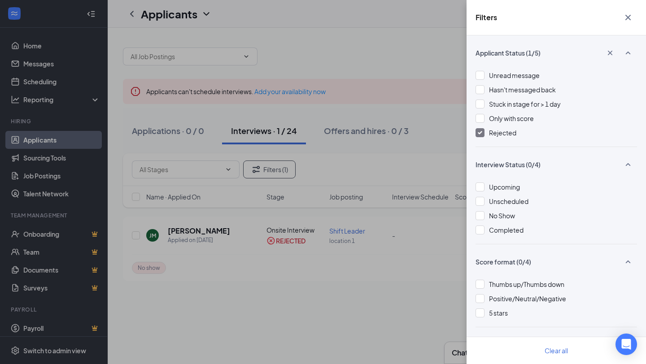
click at [303, 282] on div "Filters Applicant Status (1/5) Unread message Hasn't messaged back Stuck in sta…" at bounding box center [323, 182] width 646 height 364
click at [635, 17] on button "button" at bounding box center [628, 17] width 18 height 17
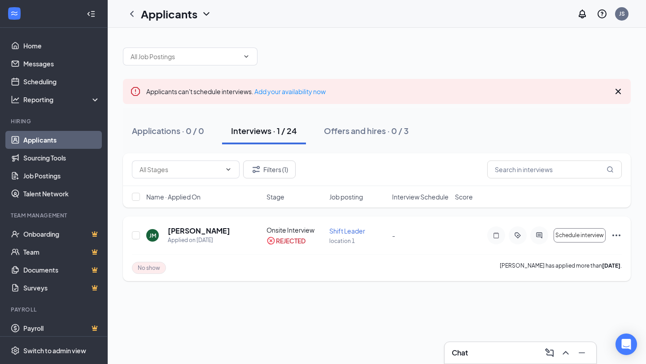
click at [612, 236] on icon "Ellipses" at bounding box center [616, 235] width 11 height 11
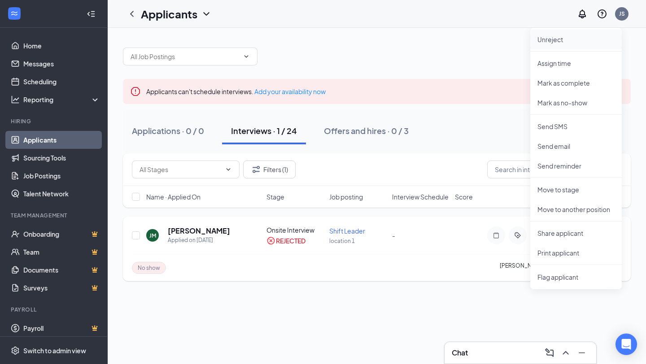
click at [585, 46] on li "Unreject" at bounding box center [575, 40] width 91 height 20
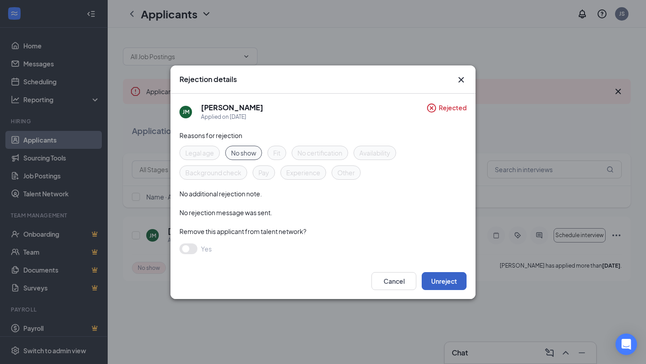
click at [443, 283] on button "Unreject" at bounding box center [443, 281] width 45 height 18
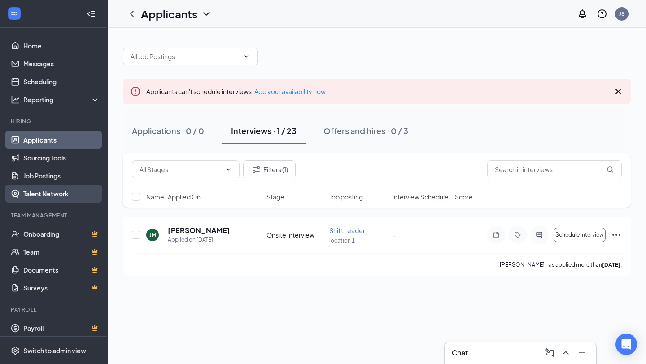
click at [48, 196] on link "Talent Network" at bounding box center [61, 194] width 77 height 18
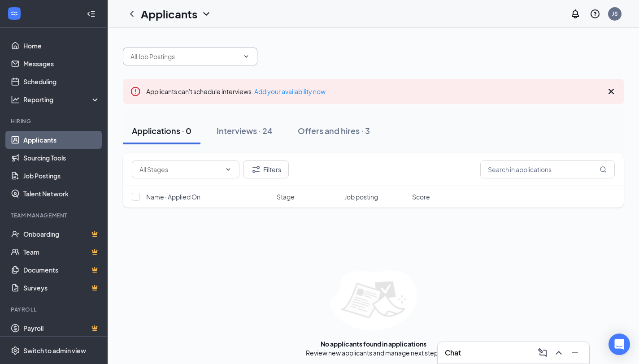
click at [216, 54] on input "text" at bounding box center [184, 57] width 109 height 10
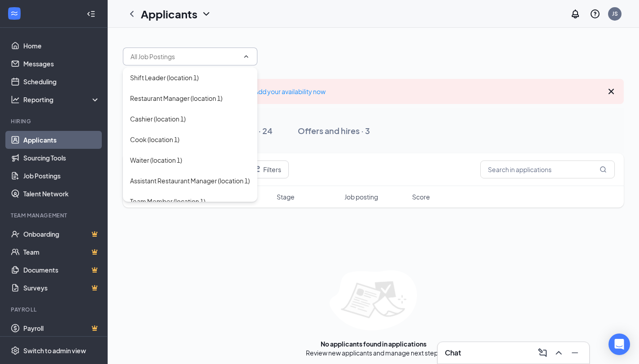
click at [298, 66] on div "Applicants can't schedule interviews. Add your availability now Applications · …" at bounding box center [373, 198] width 501 height 319
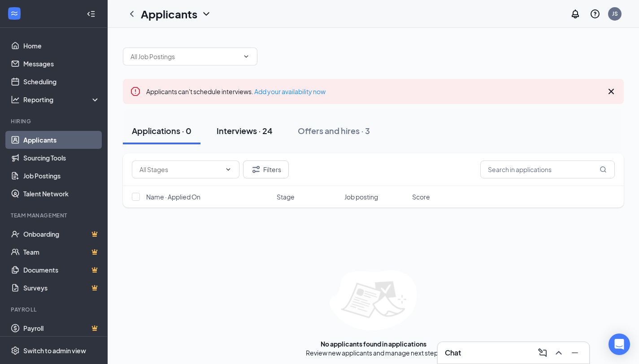
click at [245, 137] on button "Interviews · 24" at bounding box center [245, 130] width 74 height 27
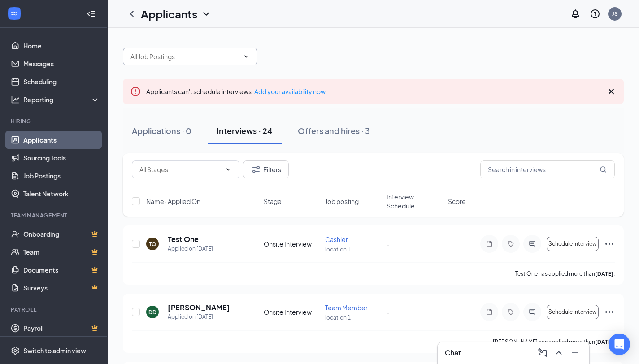
click at [216, 58] on input "text" at bounding box center [184, 57] width 109 height 10
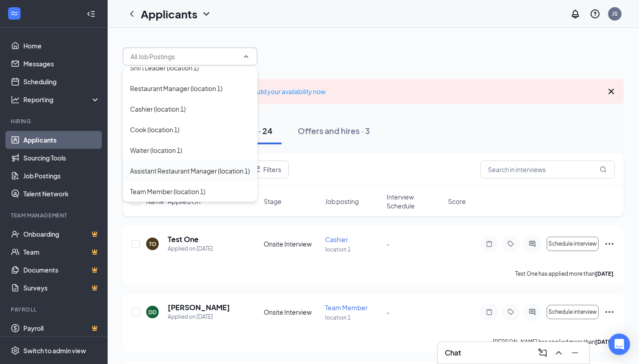
scroll to position [20, 0]
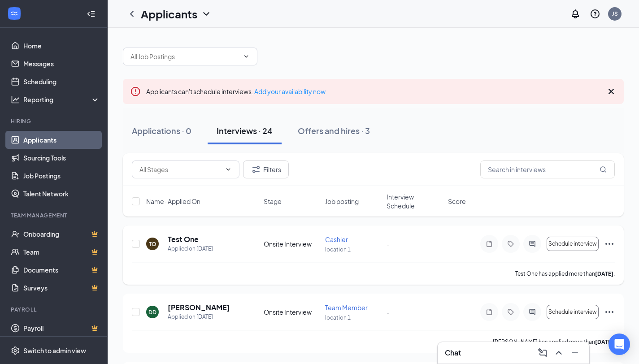
click at [609, 242] on icon "Ellipses" at bounding box center [609, 244] width 11 height 11
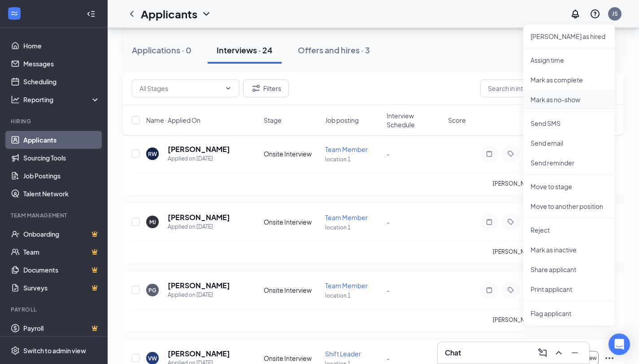
scroll to position [234, 0]
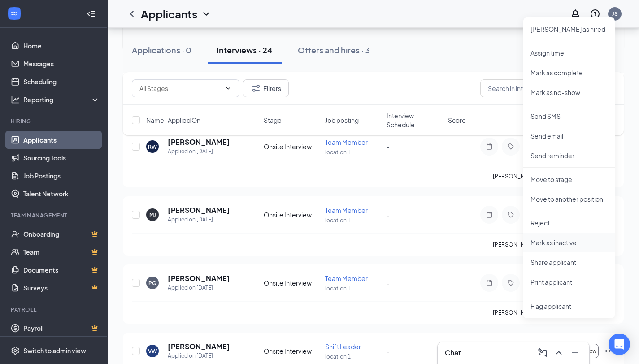
click at [571, 245] on p "Mark as inactive" at bounding box center [568, 242] width 77 height 9
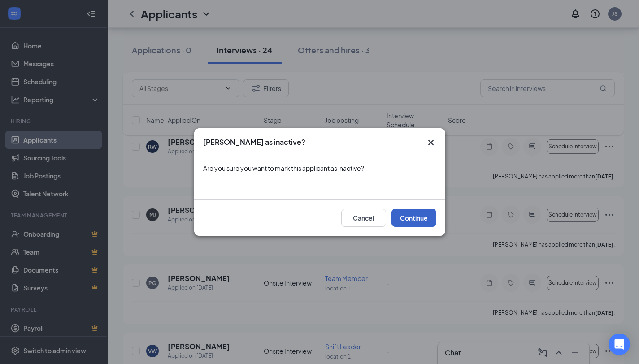
click at [403, 214] on button "Continue" at bounding box center [413, 218] width 45 height 18
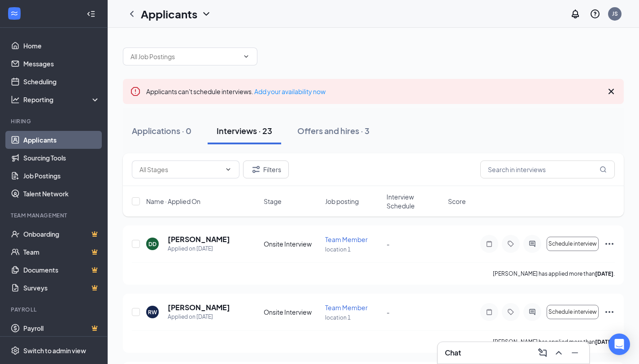
click at [209, 17] on icon "ChevronDown" at bounding box center [206, 14] width 11 height 11
click at [197, 58] on link "Archived applicants" at bounding box center [194, 58] width 97 height 9
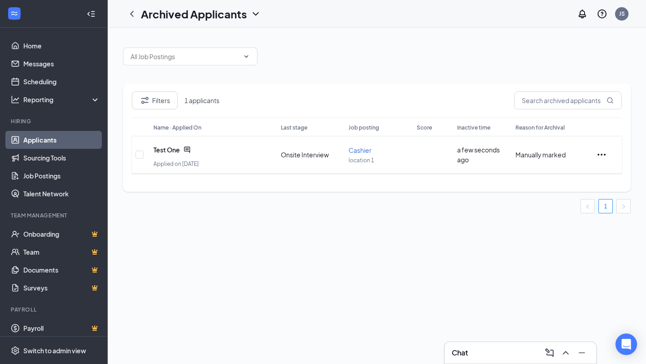
click at [601, 155] on icon "Ellipses" at bounding box center [601, 154] width 11 height 11
click at [589, 173] on p "Share applicant" at bounding box center [574, 172] width 77 height 9
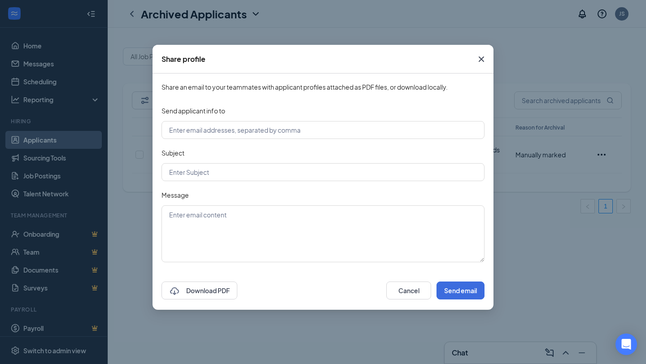
click at [481, 60] on icon "Cross" at bounding box center [481, 59] width 11 height 11
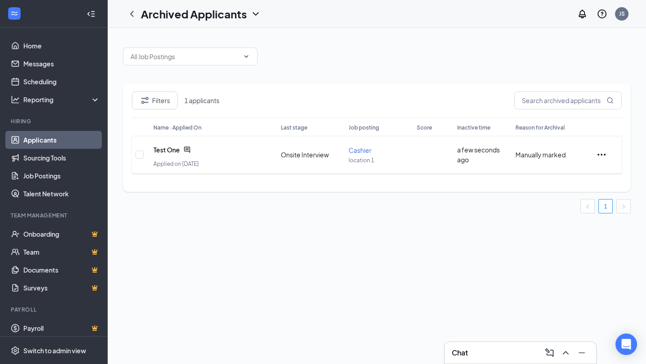
click at [603, 155] on icon "Ellipses" at bounding box center [601, 154] width 11 height 11
click at [566, 194] on p "Print applicant" at bounding box center [574, 192] width 77 height 9
click at [603, 154] on icon "Ellipses" at bounding box center [601, 155] width 8 height 2
click at [567, 260] on span "Flag applicant" at bounding box center [574, 256] width 77 height 10
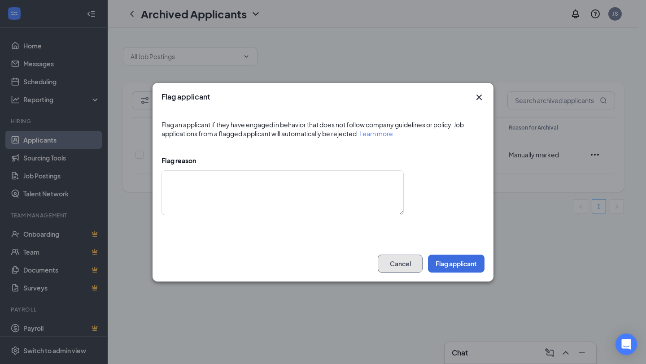
click at [396, 264] on button "Cancel" at bounding box center [400, 264] width 45 height 18
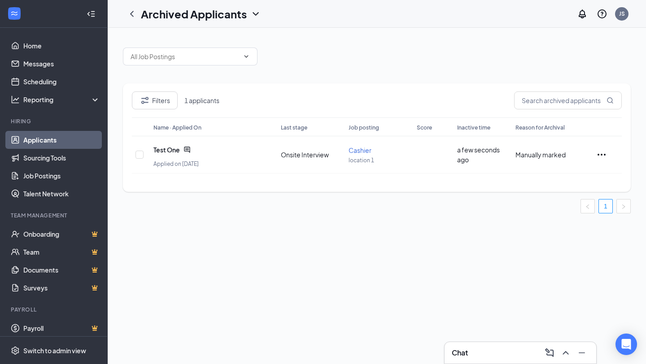
click at [65, 141] on link "Applicants" at bounding box center [61, 140] width 77 height 18
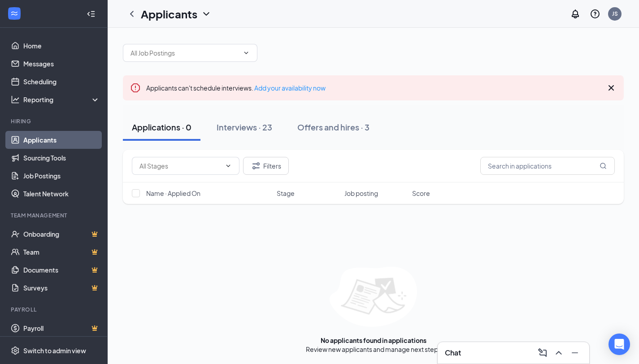
scroll to position [4, 0]
click at [252, 126] on div "Interviews · 23" at bounding box center [245, 126] width 56 height 11
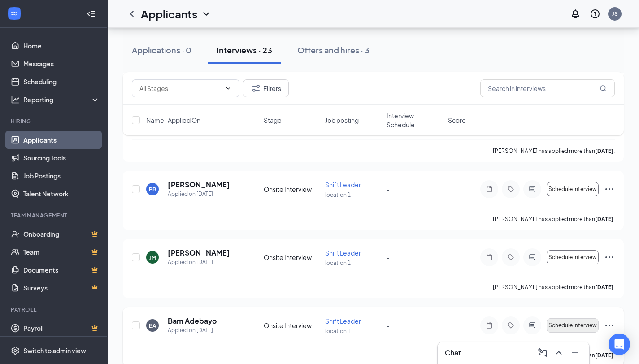
scroll to position [545, 0]
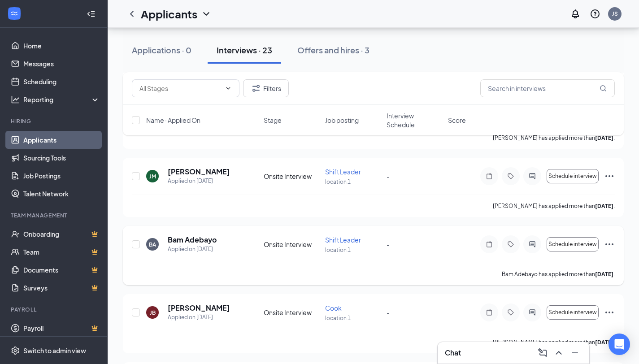
click at [609, 245] on icon "Ellipses" at bounding box center [609, 244] width 11 height 11
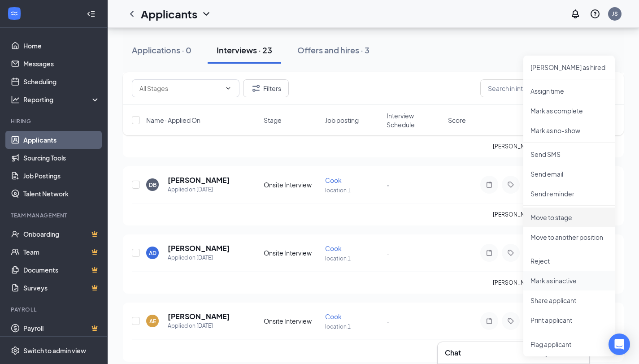
scroll to position [754, 0]
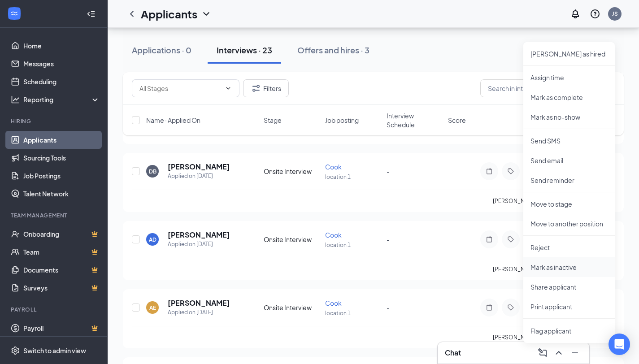
click at [570, 268] on p "Mark as inactive" at bounding box center [568, 267] width 77 height 9
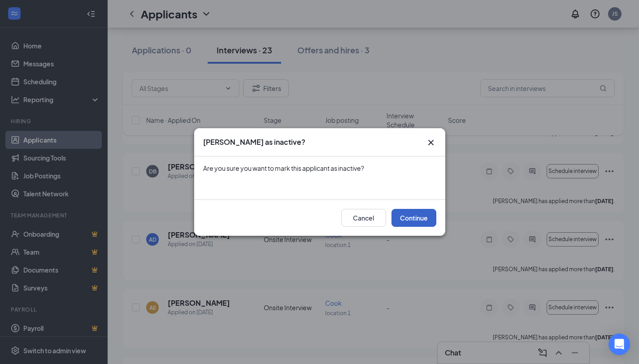
click at [413, 218] on button "Continue" at bounding box center [413, 218] width 45 height 18
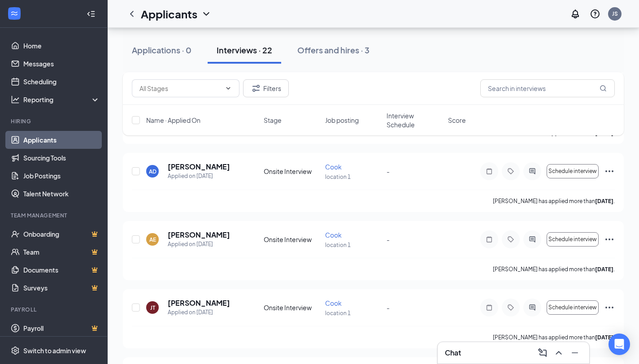
click at [207, 14] on icon "ChevronDown" at bounding box center [206, 14] width 6 height 4
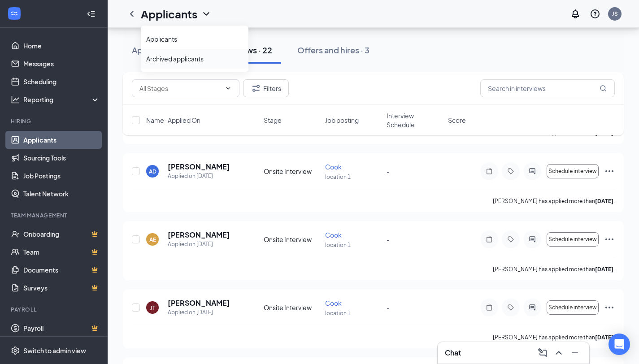
click at [192, 59] on link "Archived applicants" at bounding box center [194, 58] width 97 height 9
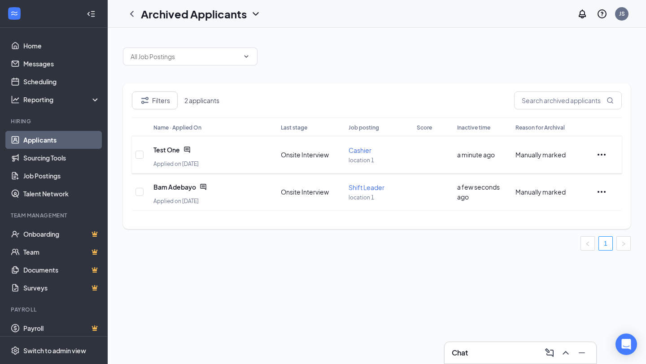
click at [607, 153] on div at bounding box center [608, 154] width 24 height 11
drag, startPoint x: 161, startPoint y: 273, endPoint x: 155, endPoint y: 196, distance: 76.9
click at [161, 273] on div "Filters 2 applicants Name · Applied On Last stage Job posting Score Inactive ti…" at bounding box center [377, 196] width 538 height 336
click at [167, 146] on span "Test One" at bounding box center [166, 149] width 26 height 9
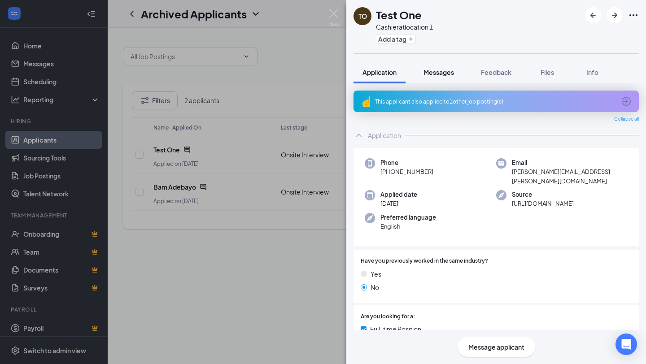
click at [438, 76] on div "Messages" at bounding box center [438, 72] width 30 height 9
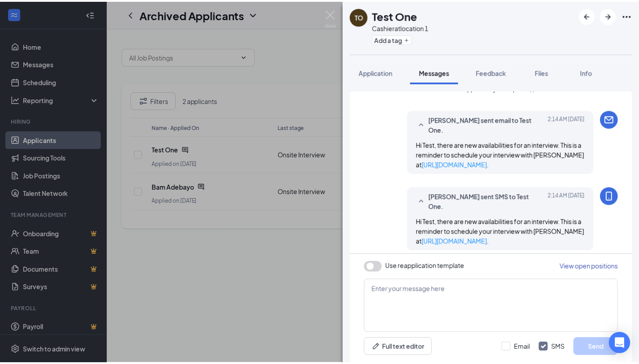
scroll to position [252, 0]
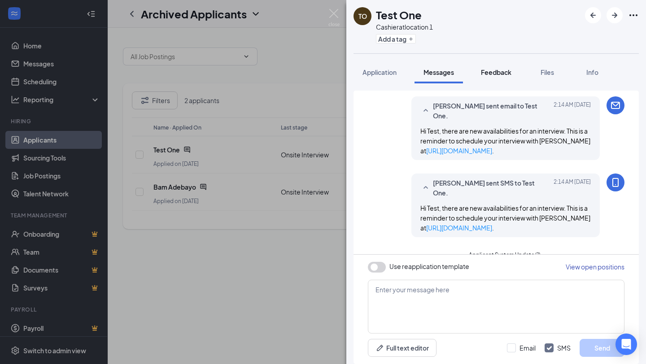
click at [494, 74] on span "Feedback" at bounding box center [496, 72] width 30 height 8
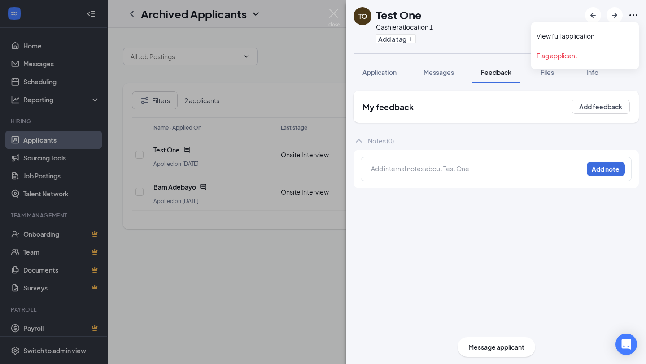
click at [634, 16] on icon "Ellipses" at bounding box center [633, 15] width 11 height 11
click at [576, 34] on link "View full application" at bounding box center [584, 35] width 97 height 9
click at [338, 13] on img at bounding box center [333, 17] width 11 height 17
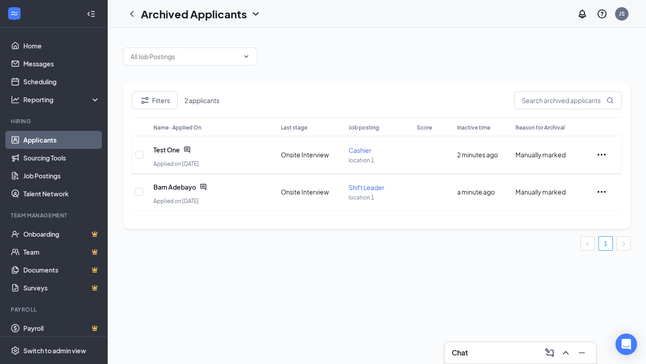
click at [599, 158] on icon "Ellipses" at bounding box center [601, 154] width 11 height 11
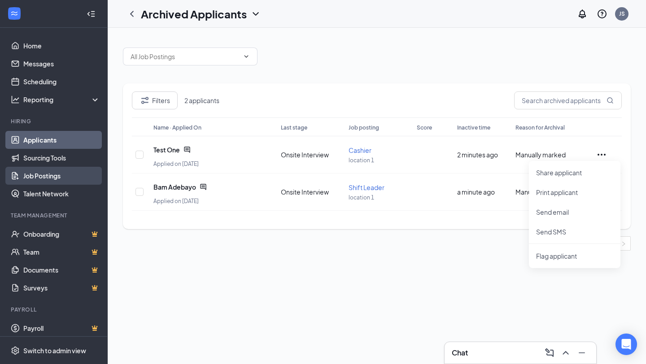
click at [46, 179] on link "Job Postings" at bounding box center [61, 176] width 77 height 18
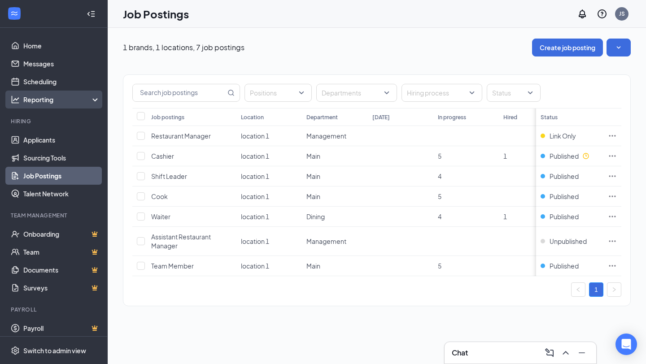
click at [56, 102] on div "Reporting" at bounding box center [61, 99] width 77 height 9
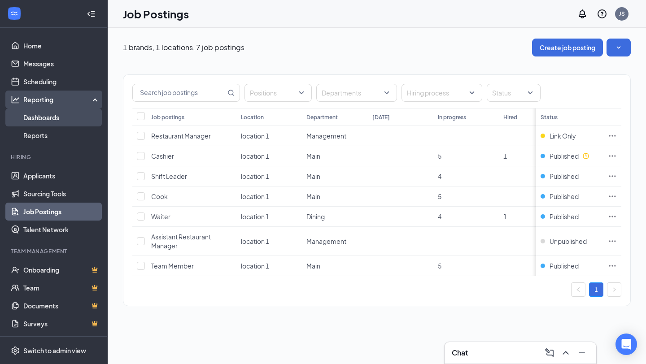
click at [52, 116] on link "Dashboards" at bounding box center [61, 118] width 77 height 18
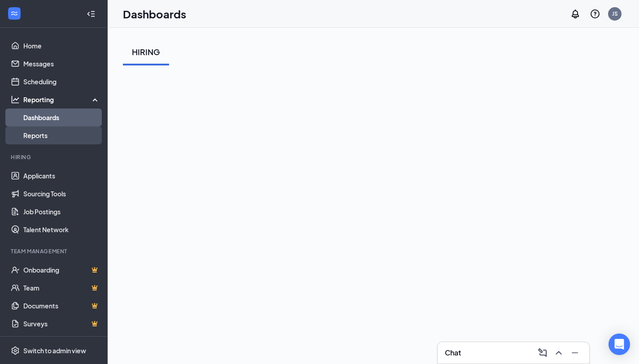
click at [54, 138] on link "Reports" at bounding box center [61, 135] width 77 height 18
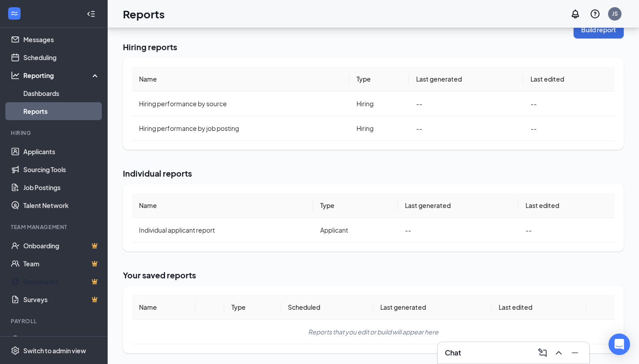
scroll to position [40, 0]
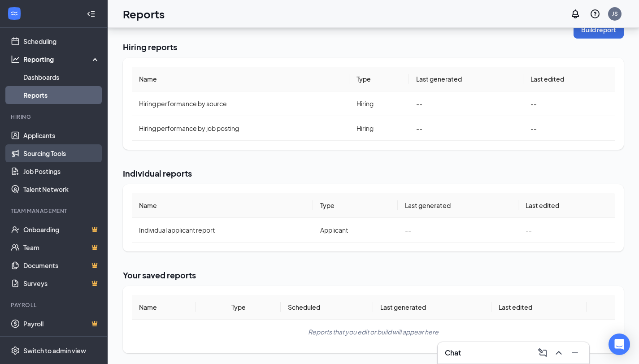
click at [67, 155] on link "Sourcing Tools" at bounding box center [61, 153] width 77 height 18
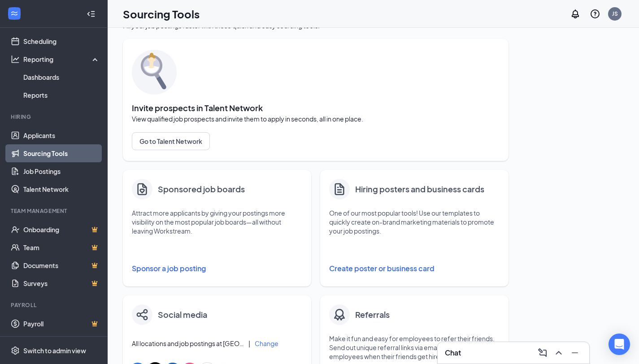
scroll to position [18, 0]
click at [198, 263] on button "Sponsor a job posting" at bounding box center [217, 268] width 170 height 18
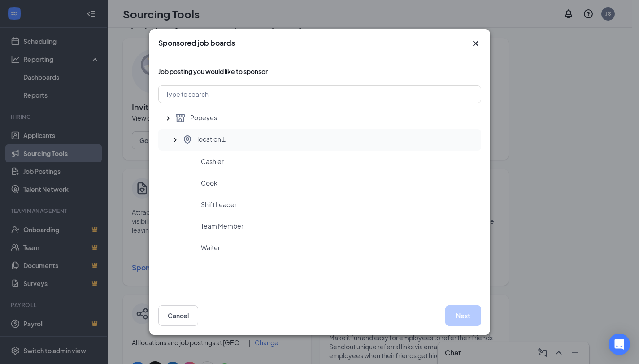
click at [199, 143] on span "location 1" at bounding box center [211, 140] width 28 height 11
click at [208, 161] on span "Cashier" at bounding box center [212, 161] width 23 height 9
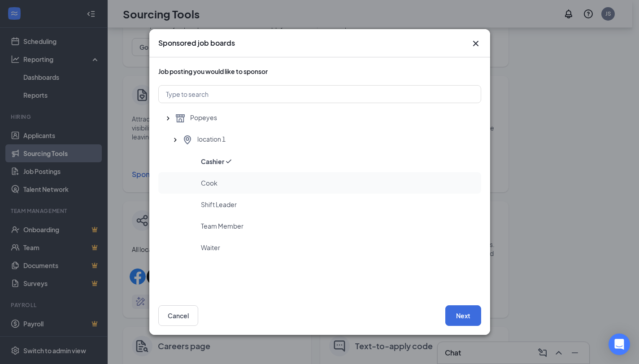
scroll to position [190, 0]
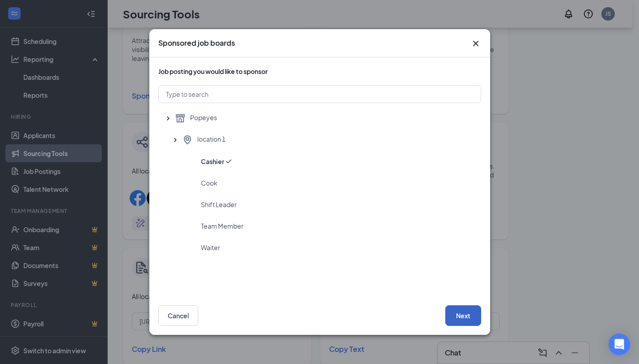
click at [453, 318] on button "Next" at bounding box center [463, 315] width 36 height 21
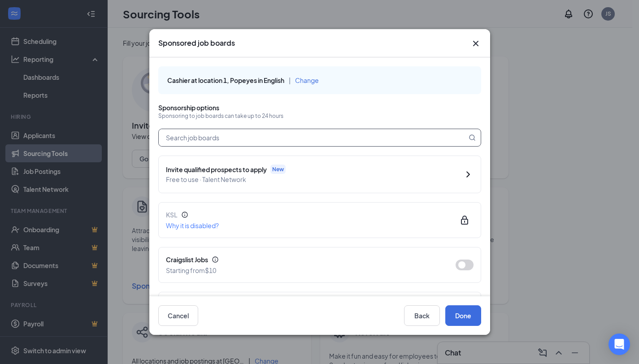
click at [272, 143] on input "text" at bounding box center [313, 137] width 308 height 17
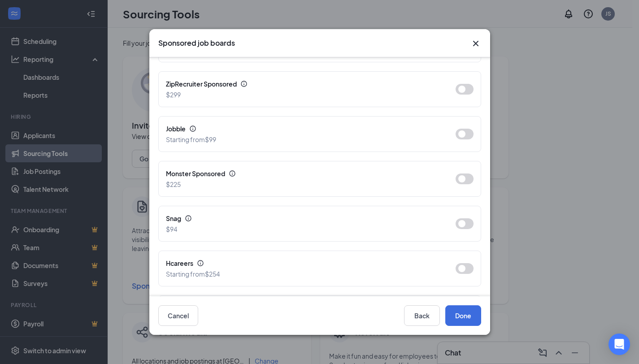
scroll to position [256, 0]
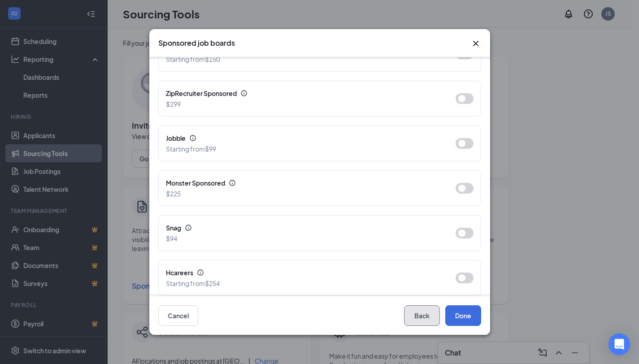
click at [411, 322] on button "Back" at bounding box center [422, 315] width 36 height 21
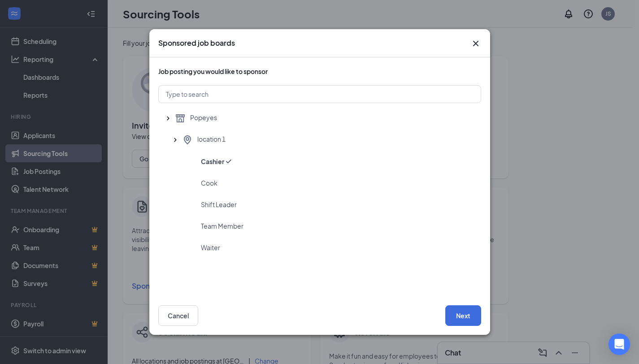
click at [478, 44] on icon "Cross" at bounding box center [475, 43] width 11 height 11
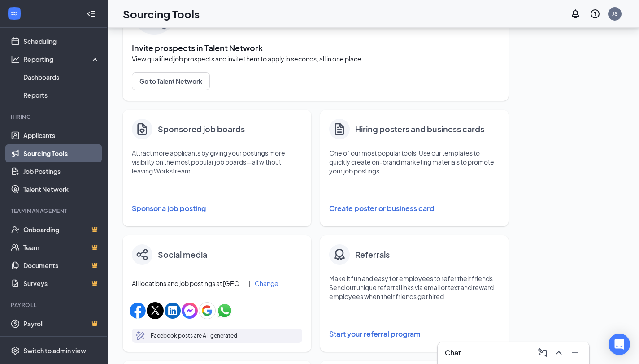
scroll to position [49, 0]
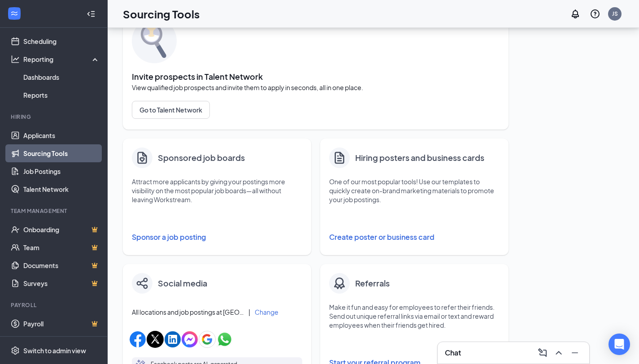
click at [387, 236] on button "Create poster or business card" at bounding box center [414, 237] width 170 height 18
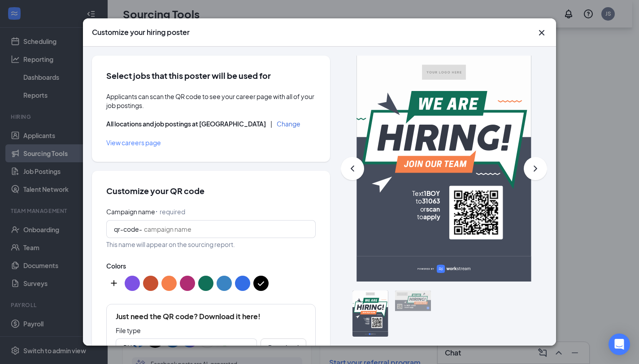
click at [386, 239] on foreignobject "Text 1BOY to 31063 or scan to apply" at bounding box center [399, 223] width 82 height 69
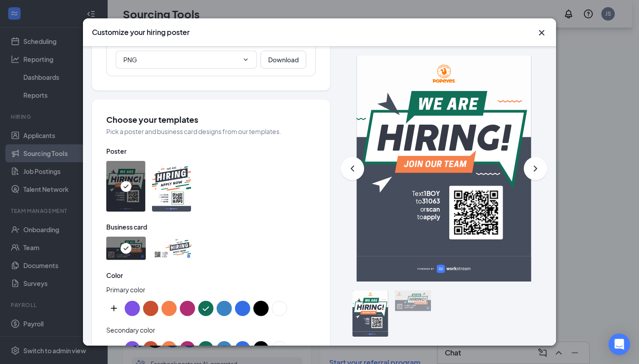
scroll to position [367, 0]
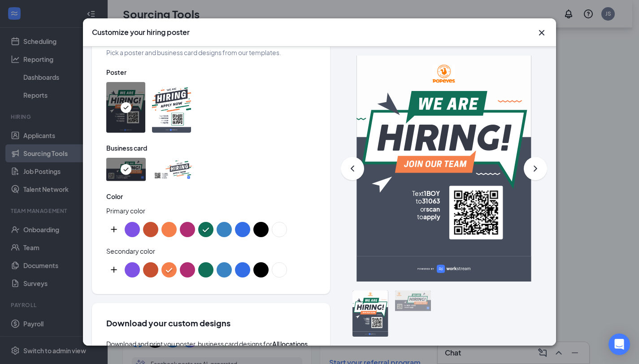
click at [542, 32] on icon "Cross" at bounding box center [541, 32] width 5 height 5
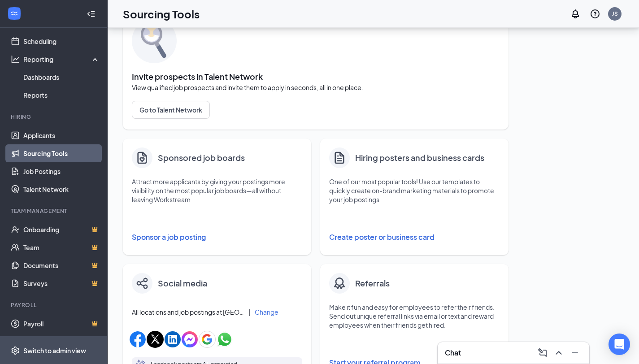
click at [48, 347] on div "Switch to admin view" at bounding box center [54, 350] width 63 height 9
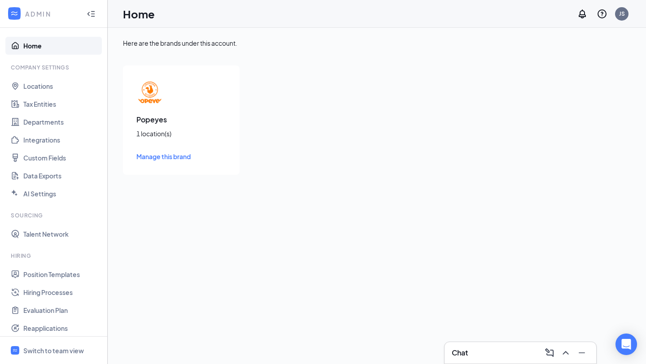
click at [48, 50] on link "Home" at bounding box center [61, 46] width 77 height 18
click at [49, 48] on link "Home" at bounding box center [61, 46] width 77 height 18
click at [161, 154] on span "Manage this brand" at bounding box center [163, 156] width 54 height 8
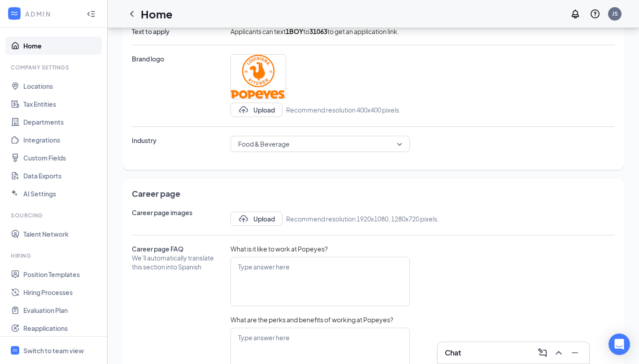
scroll to position [64, 0]
